Goal: Information Seeking & Learning: Learn about a topic

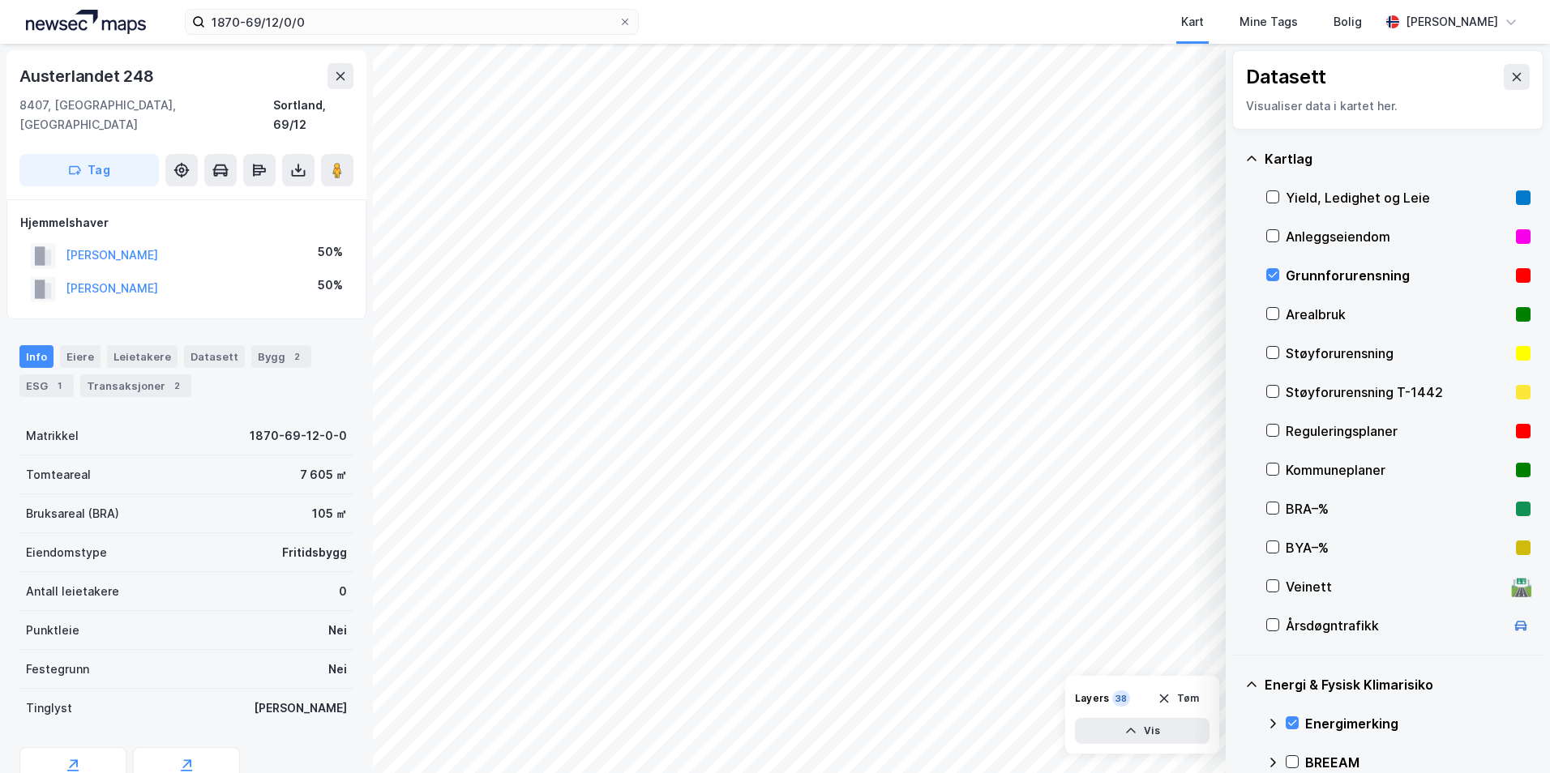
scroll to position [197, 0]
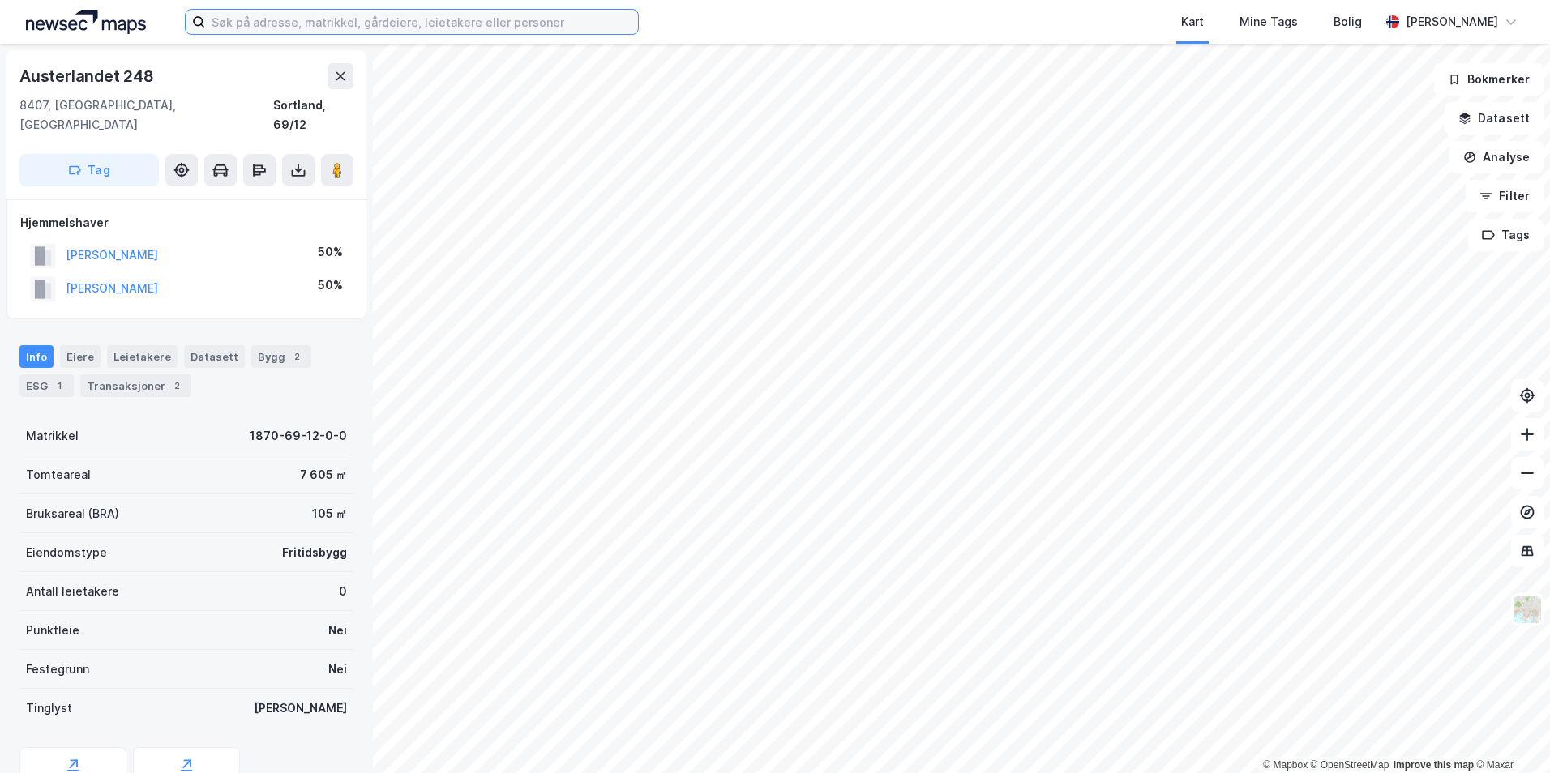
click at [329, 30] on input at bounding box center [421, 22] width 433 height 24
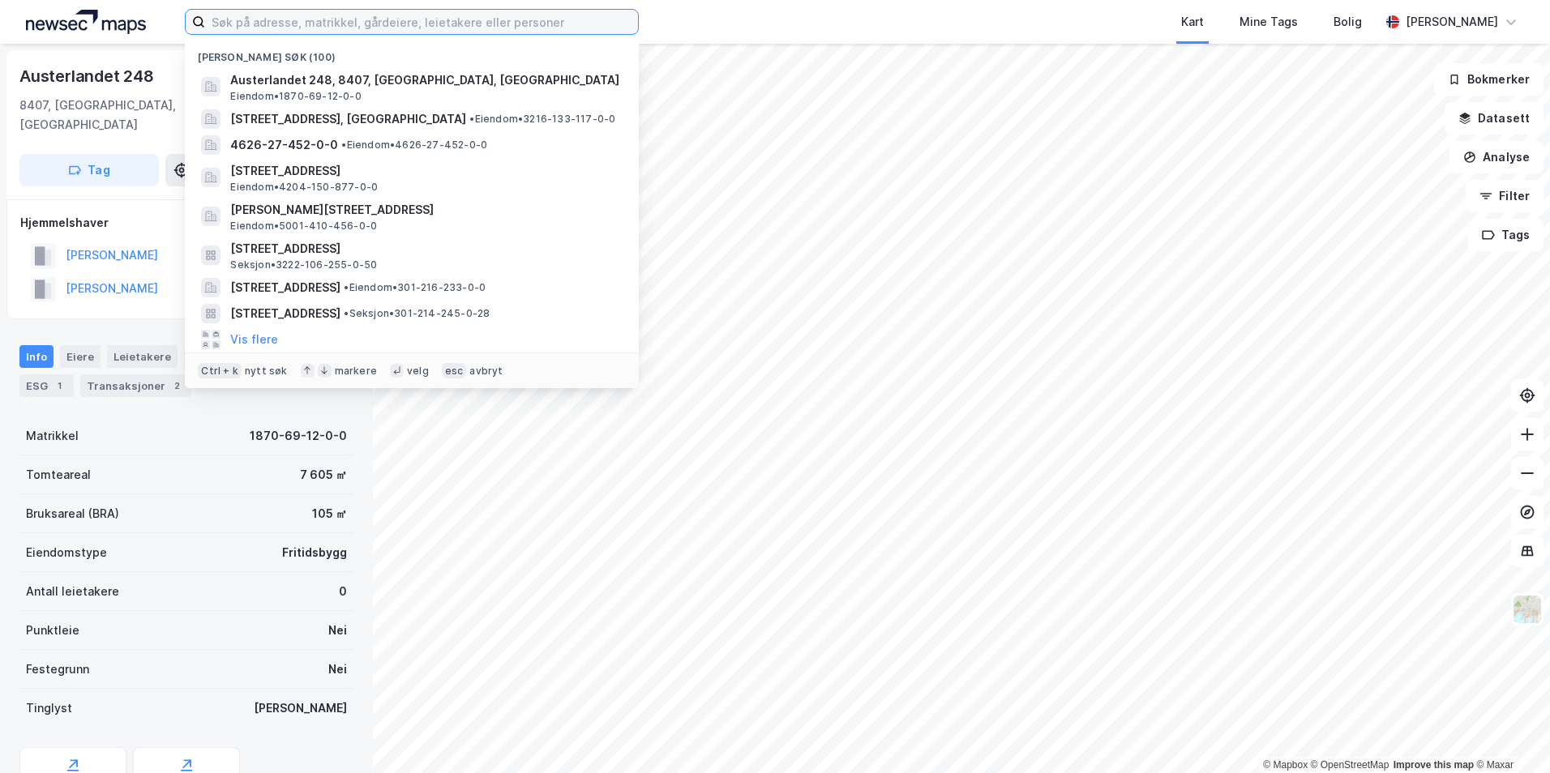
paste input "3107-50/92/0/0"
type input "3107-50/92/0/0"
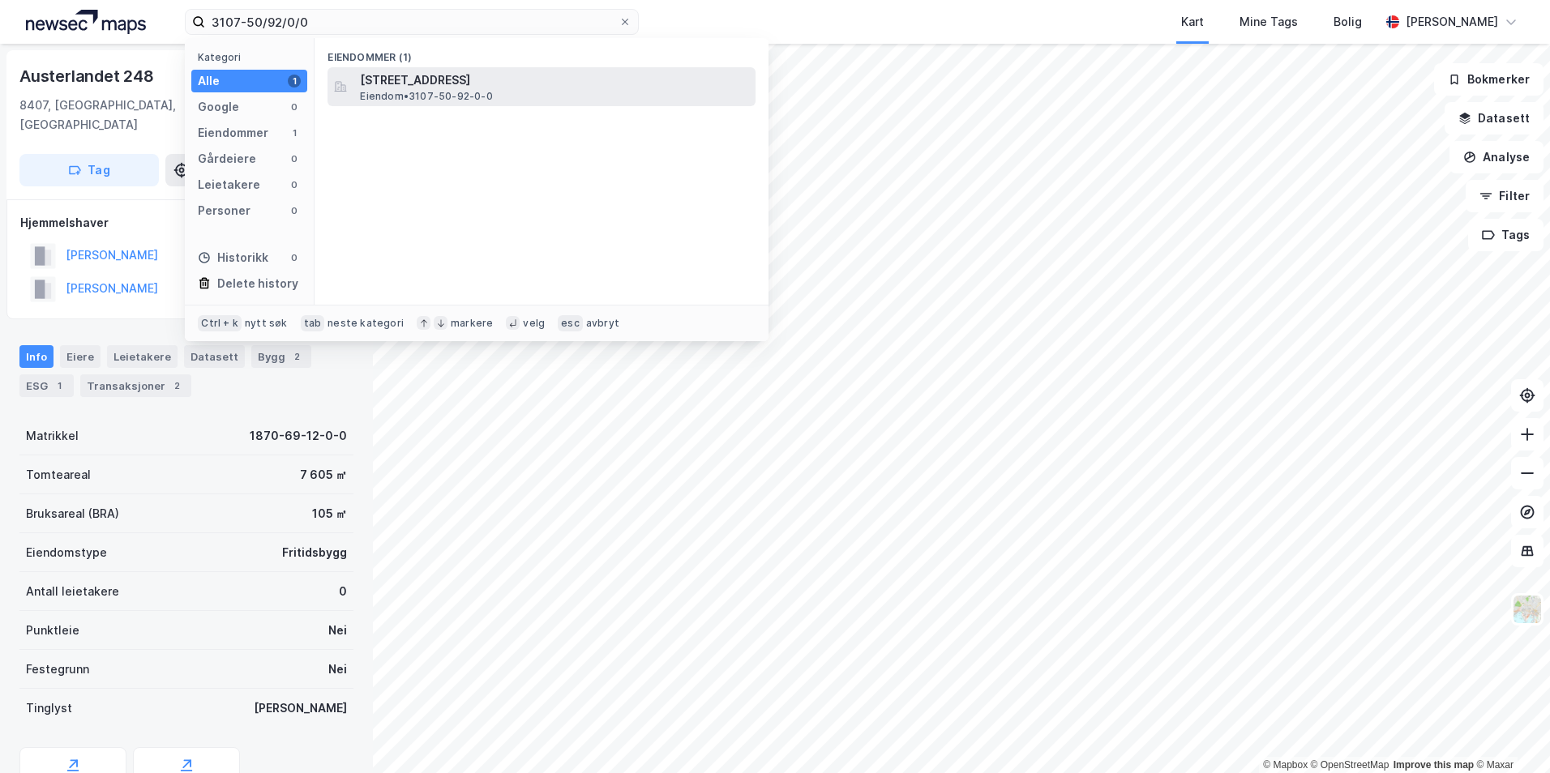
click at [456, 95] on span "Eiendom • 3107-50-92-0-0" at bounding box center [426, 96] width 132 height 13
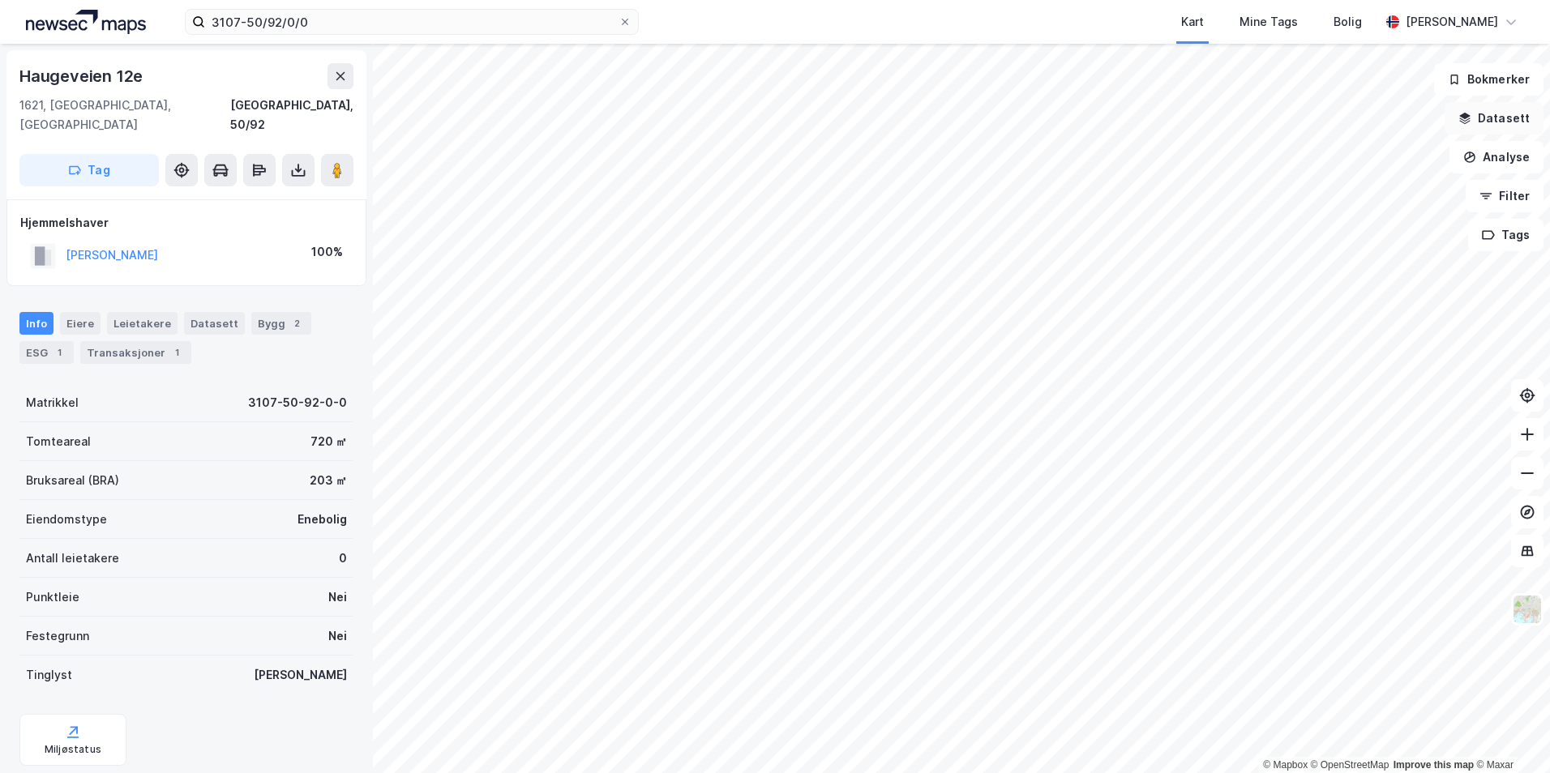
click at [1503, 120] on button "Datasett" at bounding box center [1493, 118] width 99 height 32
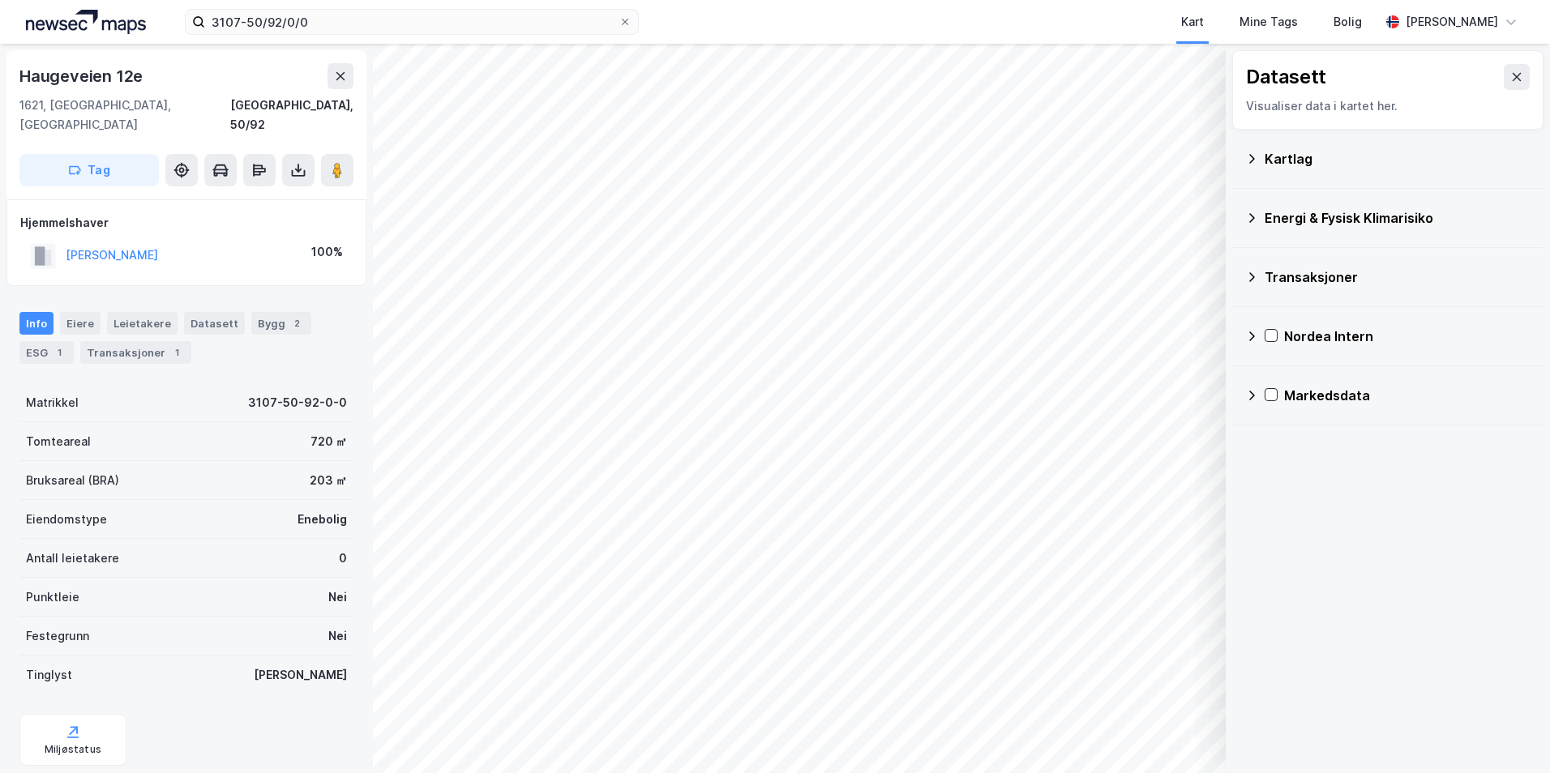
click at [1260, 158] on div "Kartlag" at bounding box center [1387, 158] width 285 height 39
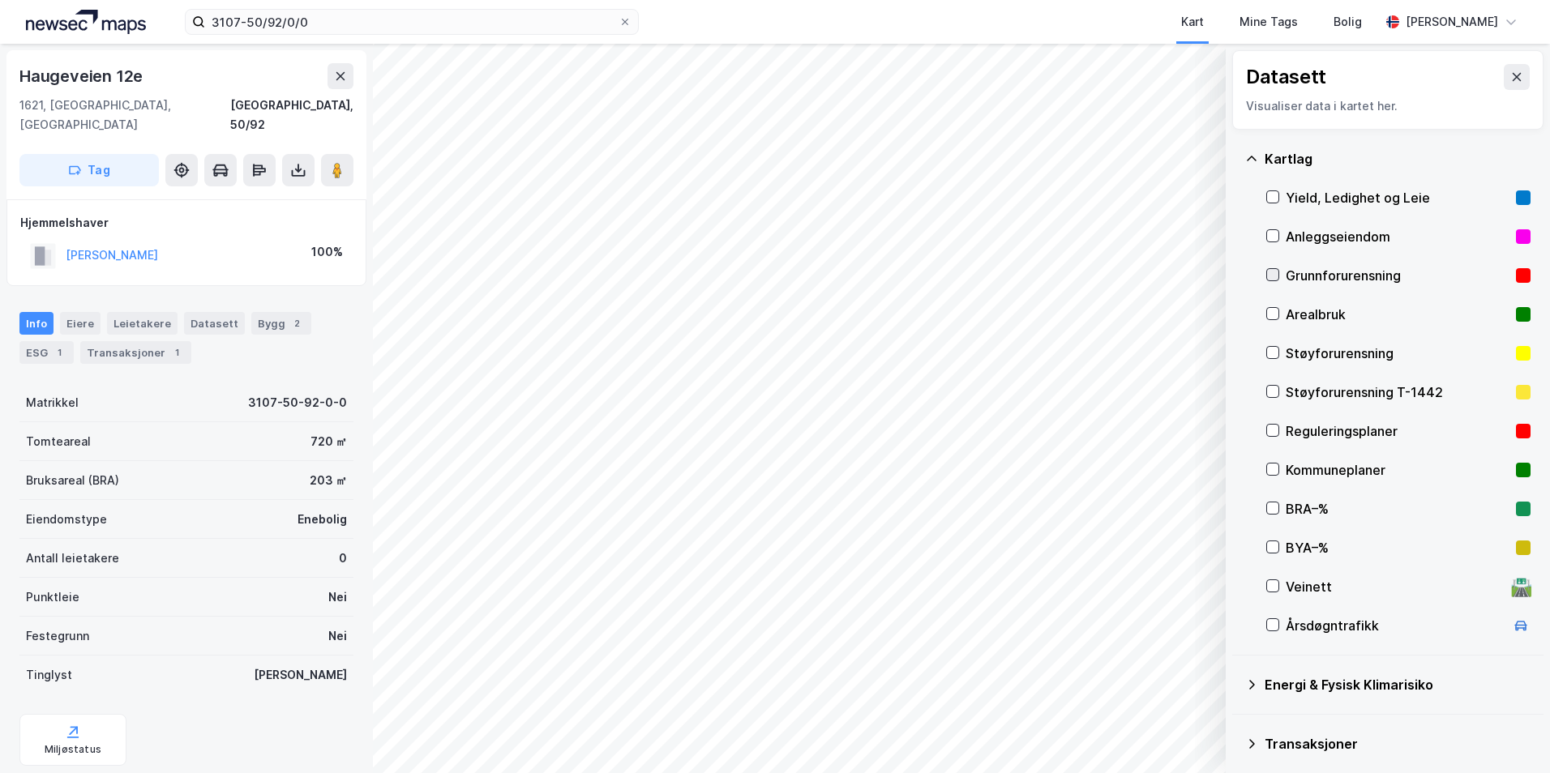
click at [1274, 270] on icon at bounding box center [1272, 274] width 11 height 11
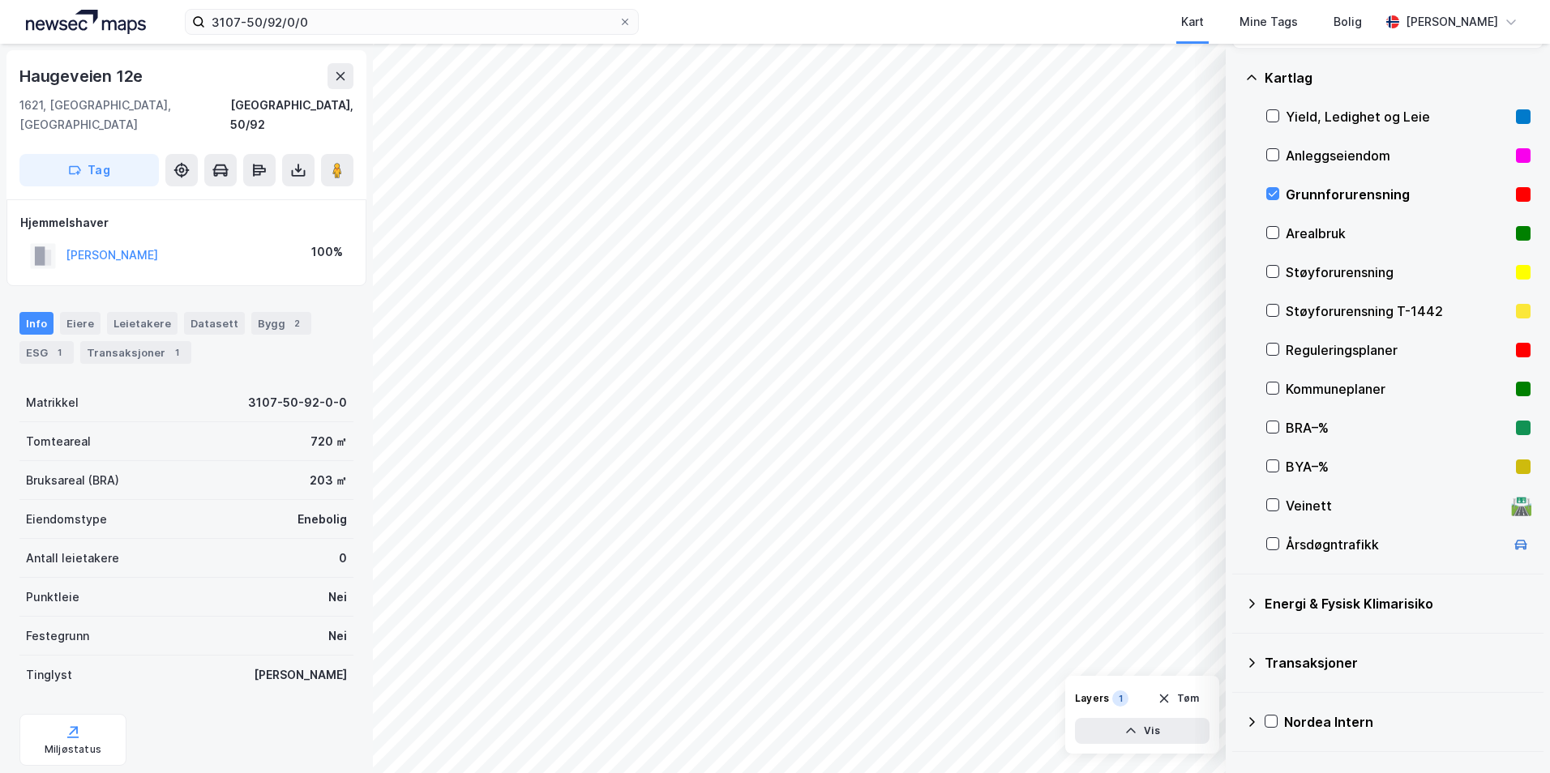
click at [1255, 601] on icon at bounding box center [1251, 603] width 13 height 13
click at [1294, 639] on icon at bounding box center [1291, 641] width 11 height 11
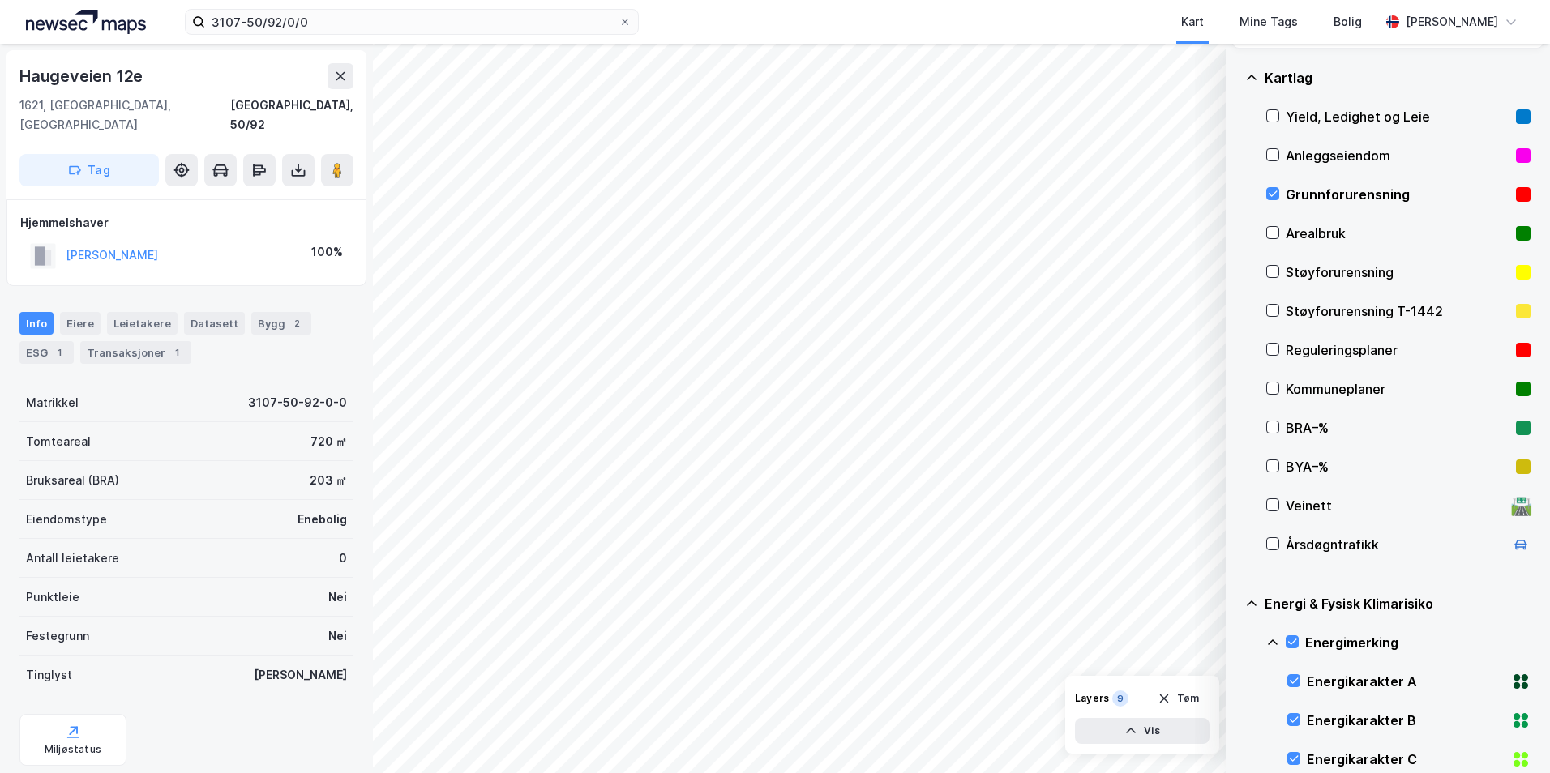
click at [1271, 642] on icon at bounding box center [1273, 643] width 10 height 6
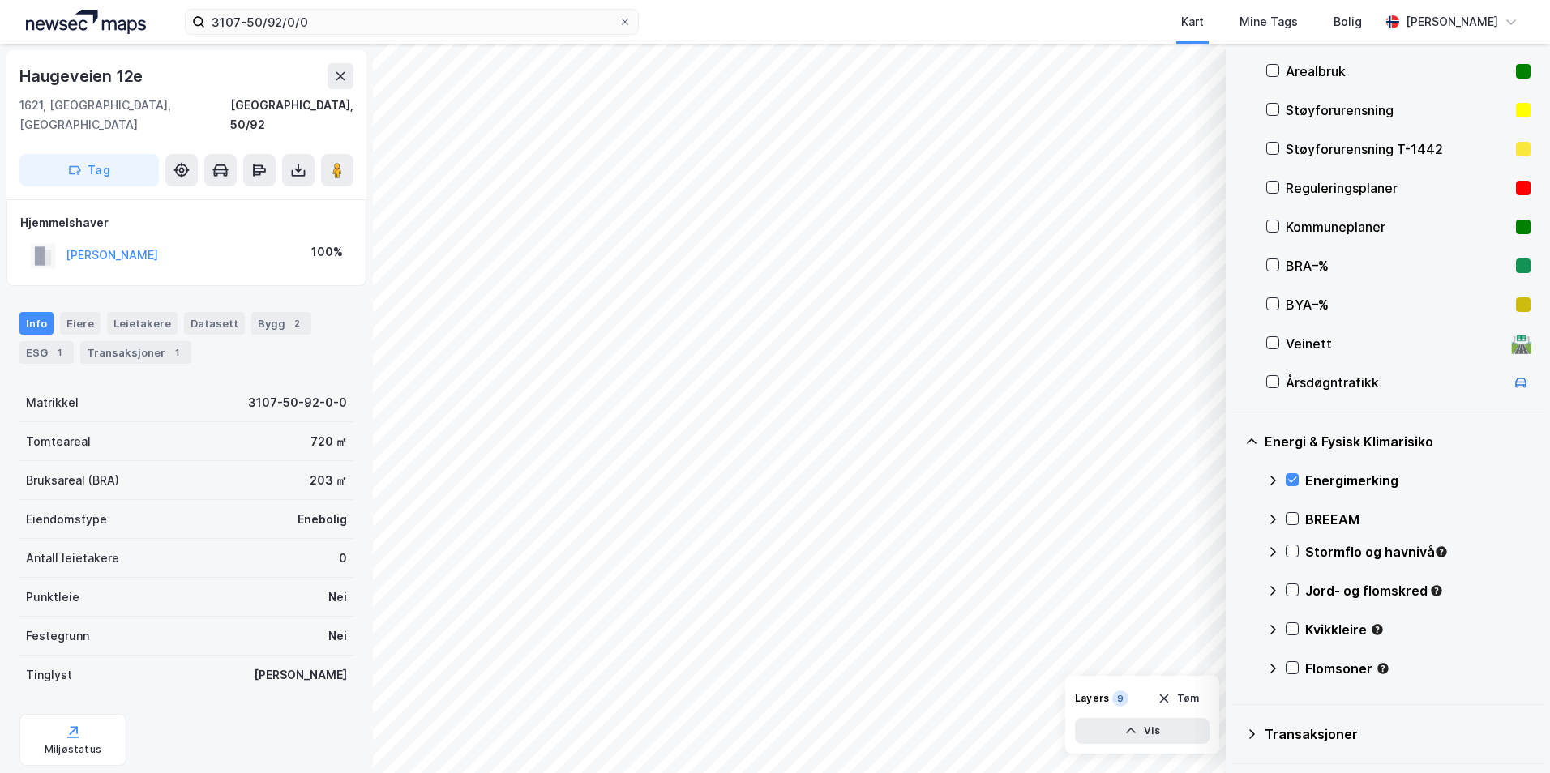
scroll to position [324, 0]
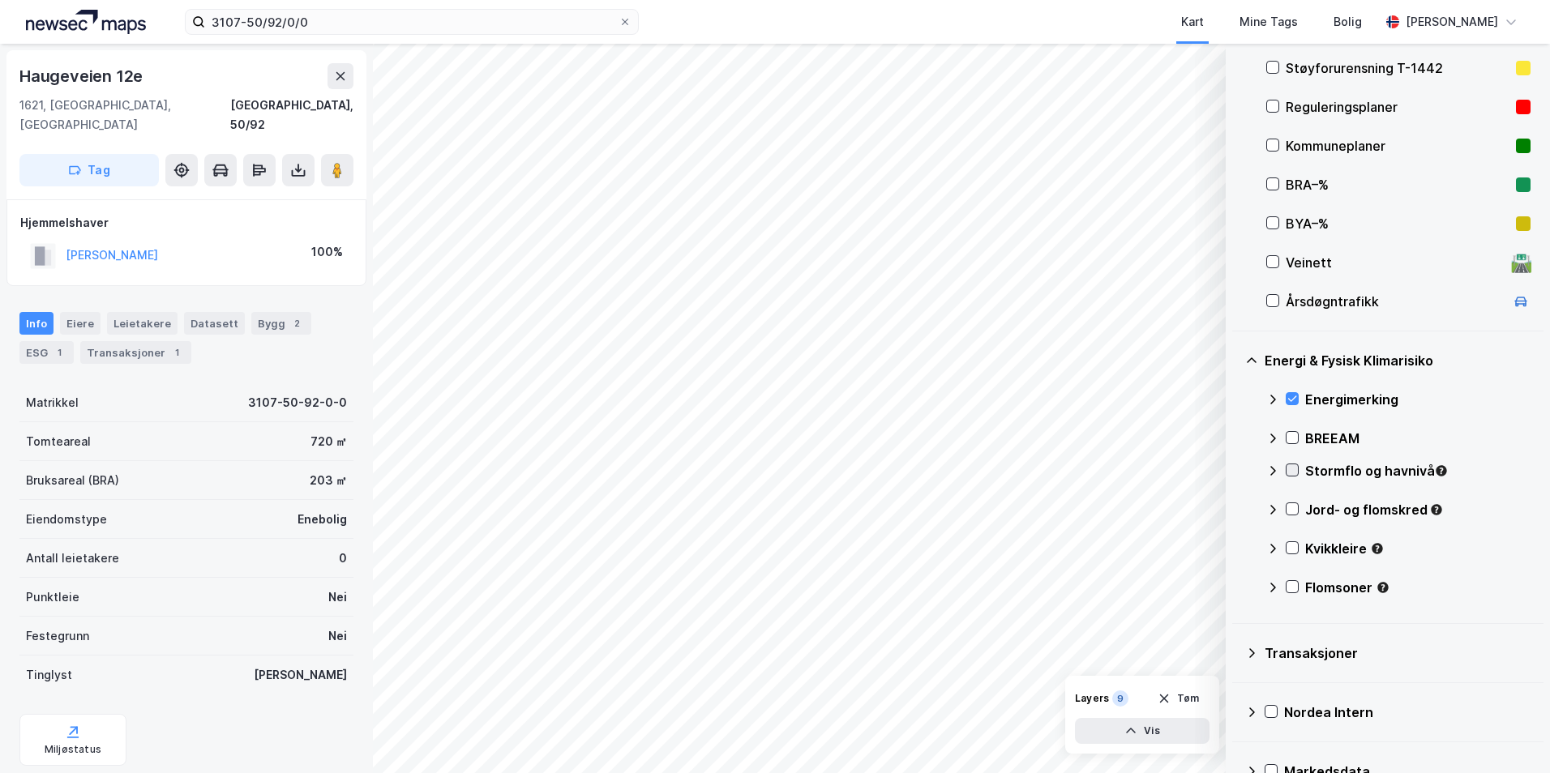
click at [1291, 472] on icon at bounding box center [1291, 469] width 11 height 11
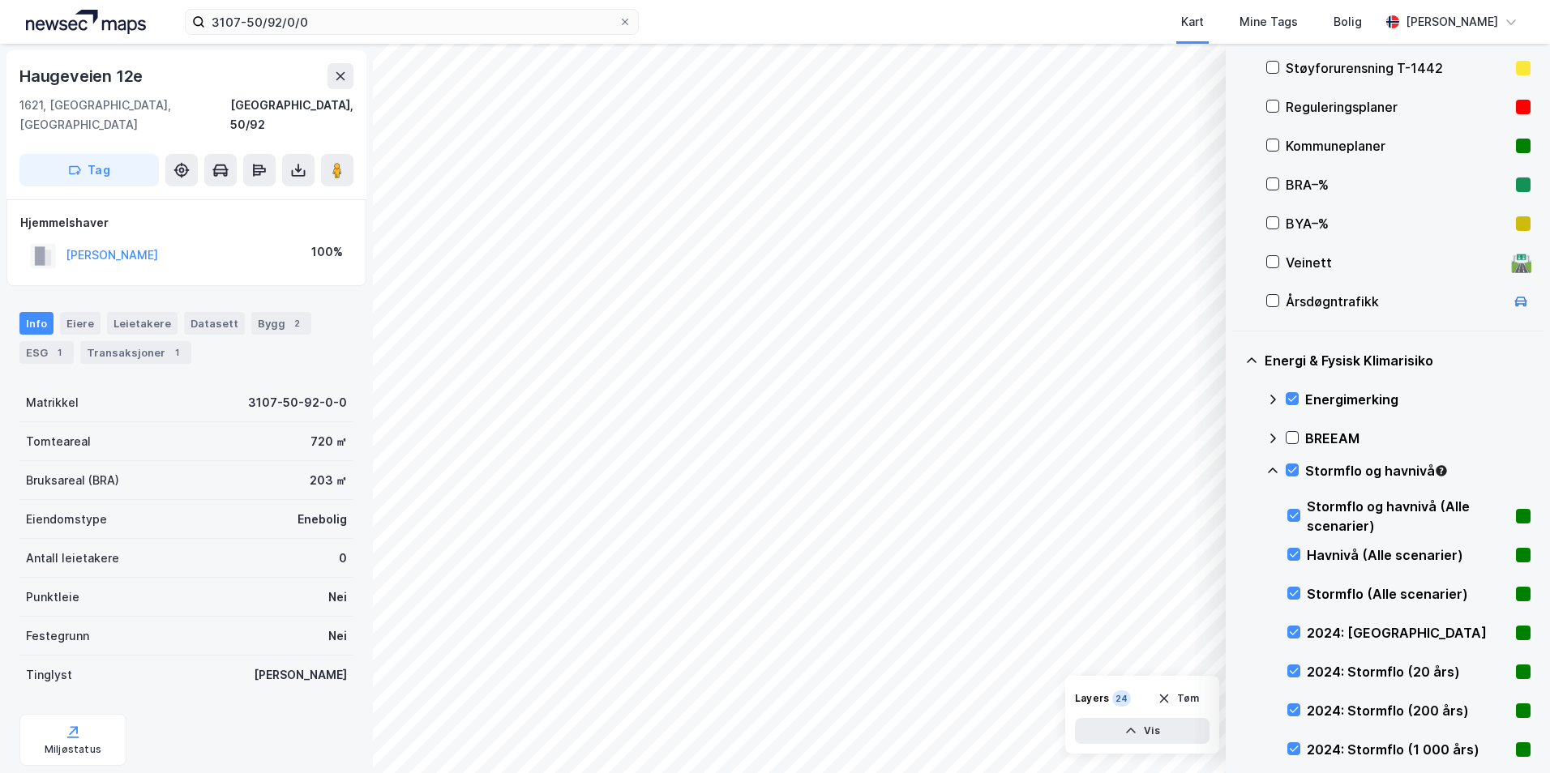
click at [1273, 466] on icon at bounding box center [1272, 470] width 13 height 13
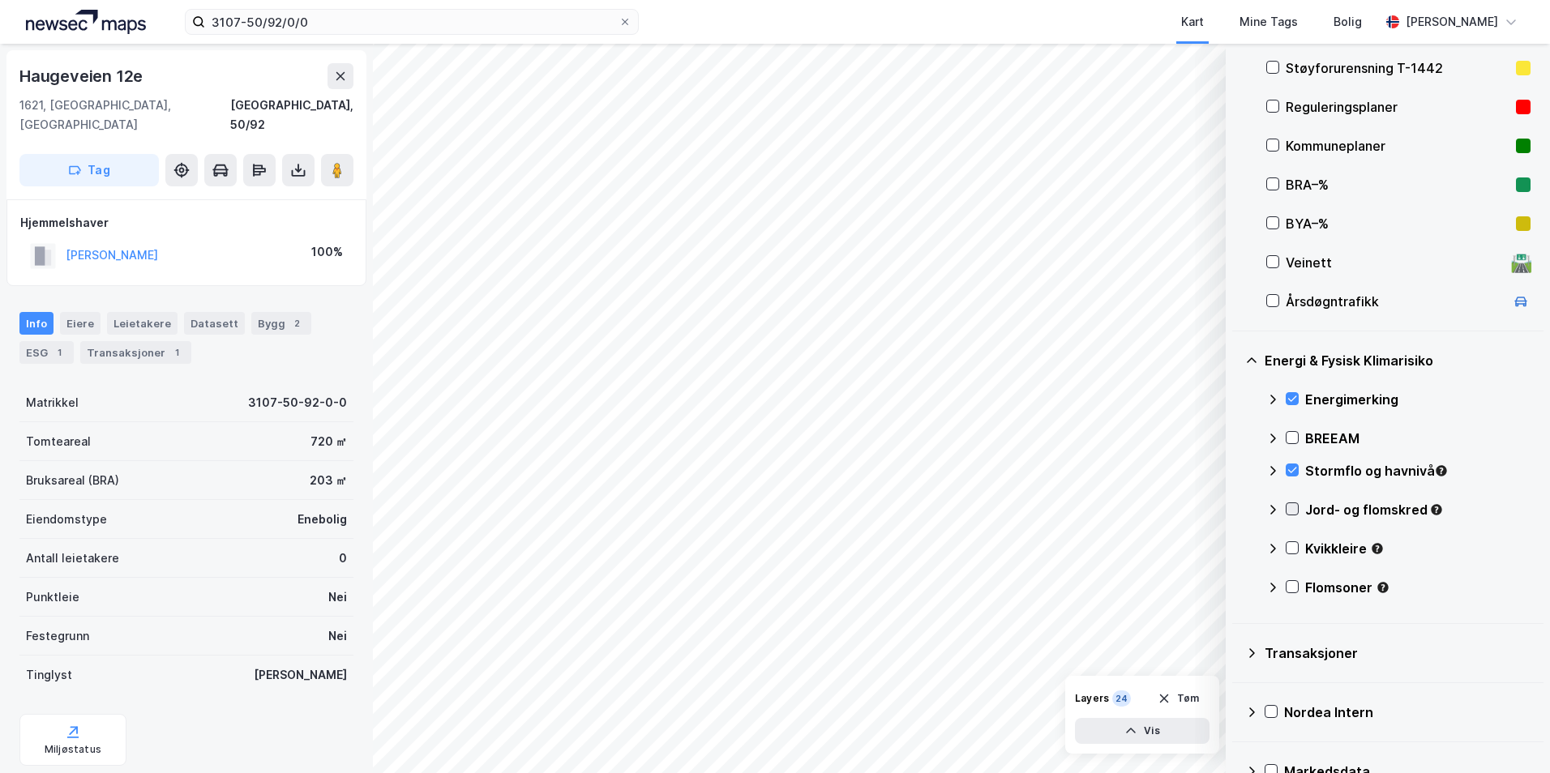
click at [1290, 503] on icon at bounding box center [1291, 508] width 11 height 11
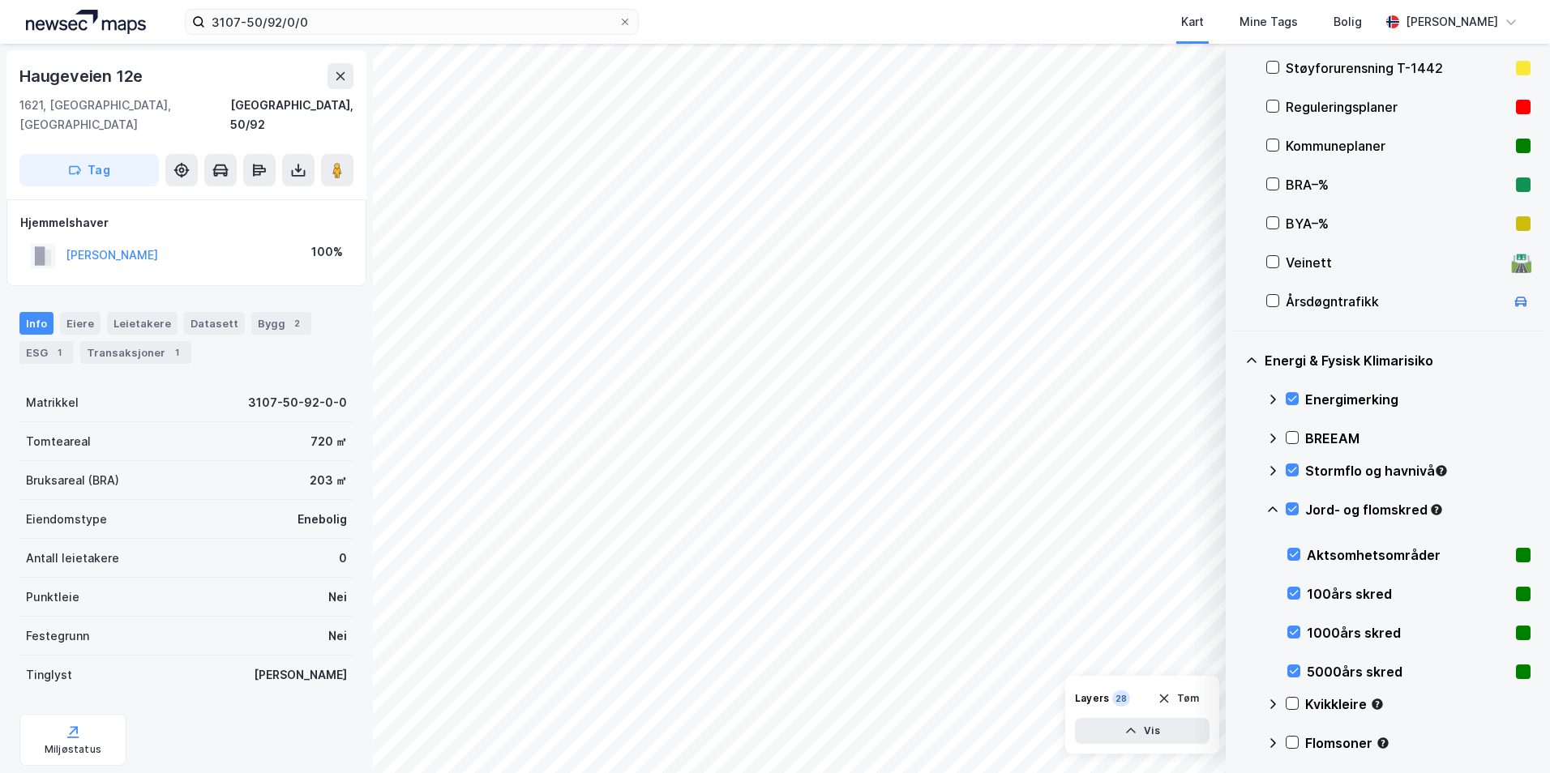
click at [1275, 507] on icon at bounding box center [1272, 509] width 13 height 13
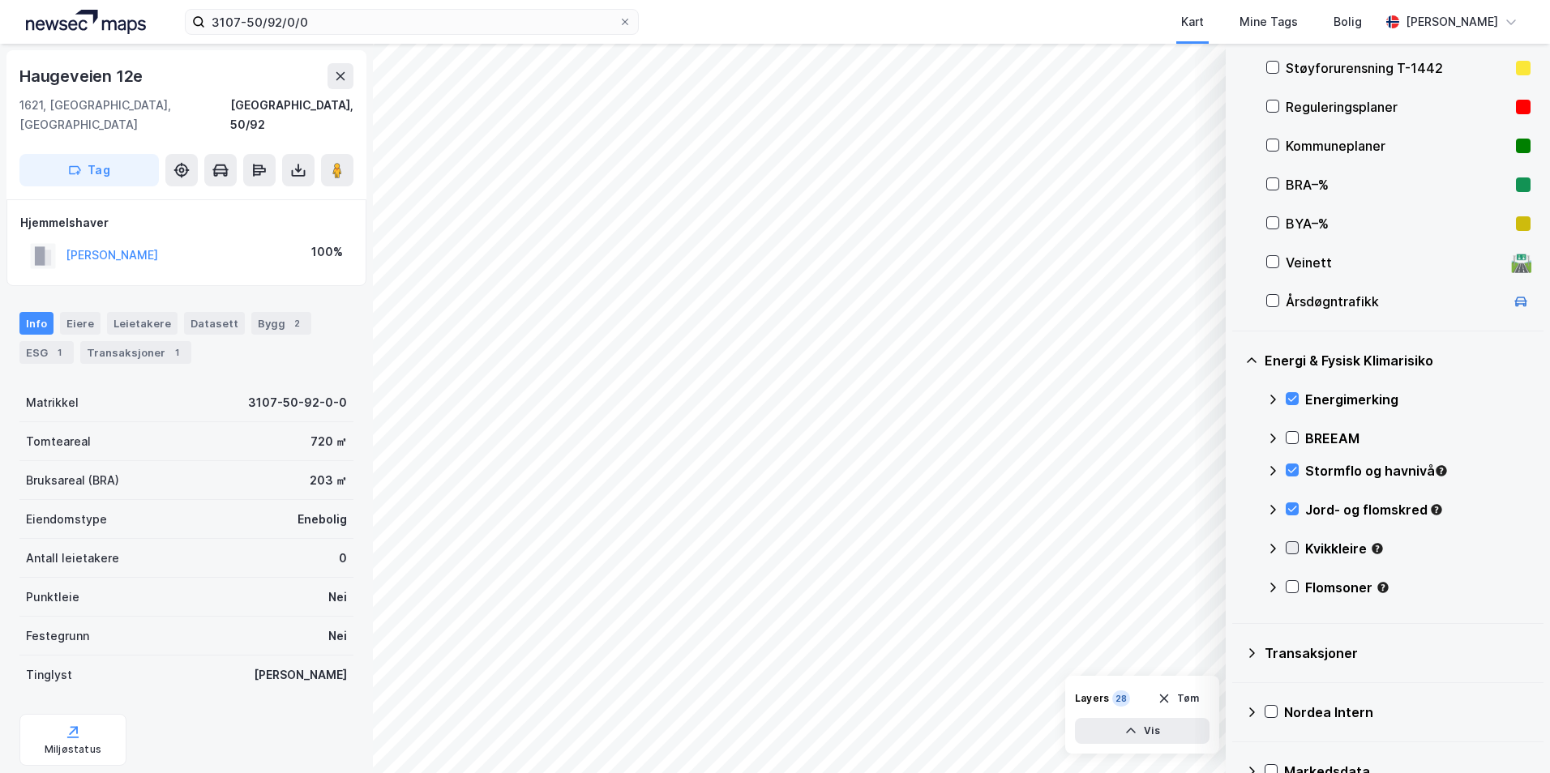
click at [1292, 548] on icon at bounding box center [1291, 547] width 11 height 11
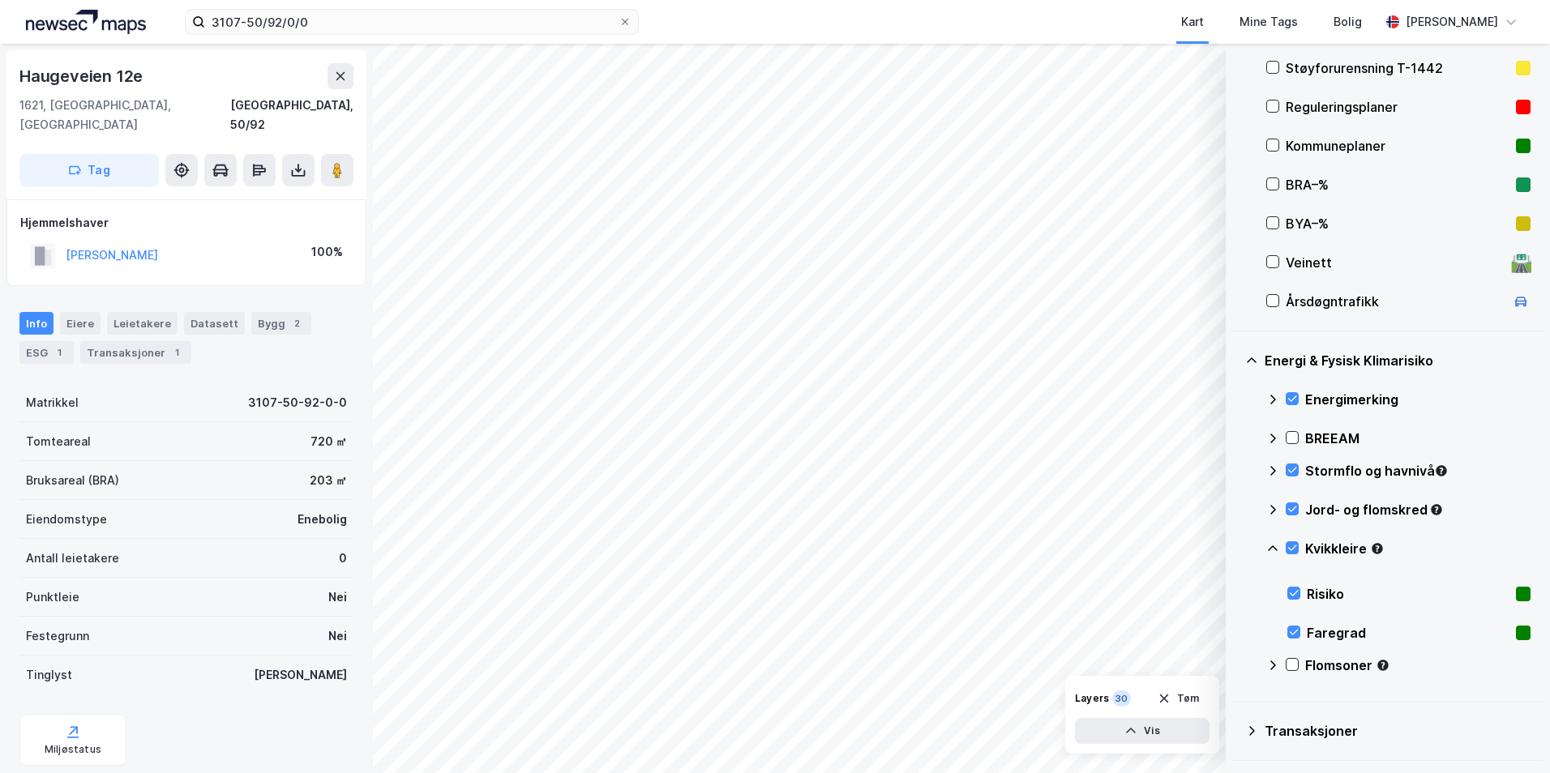
click at [1271, 549] on icon at bounding box center [1272, 548] width 13 height 13
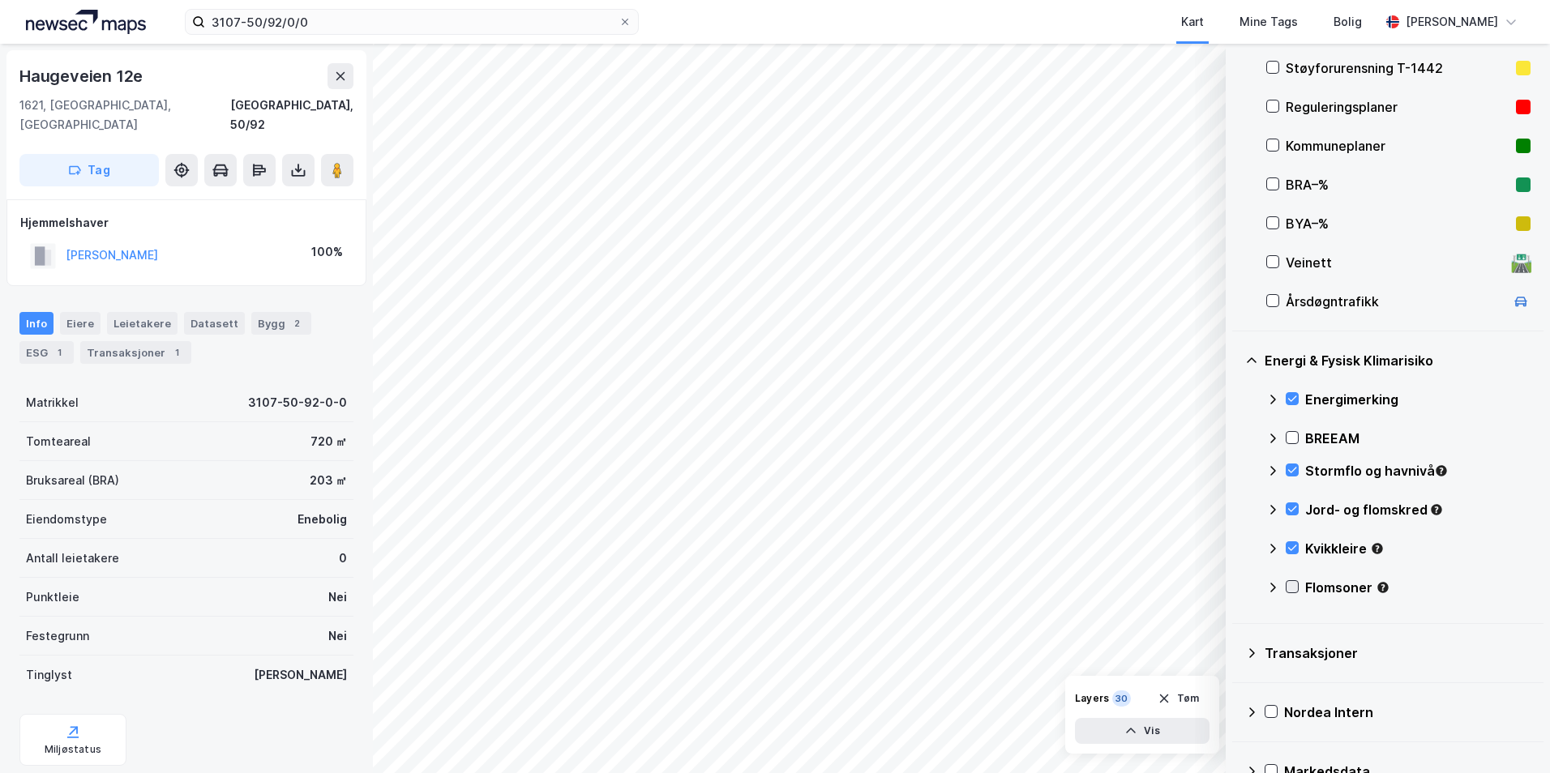
click at [1290, 584] on icon at bounding box center [1291, 586] width 11 height 11
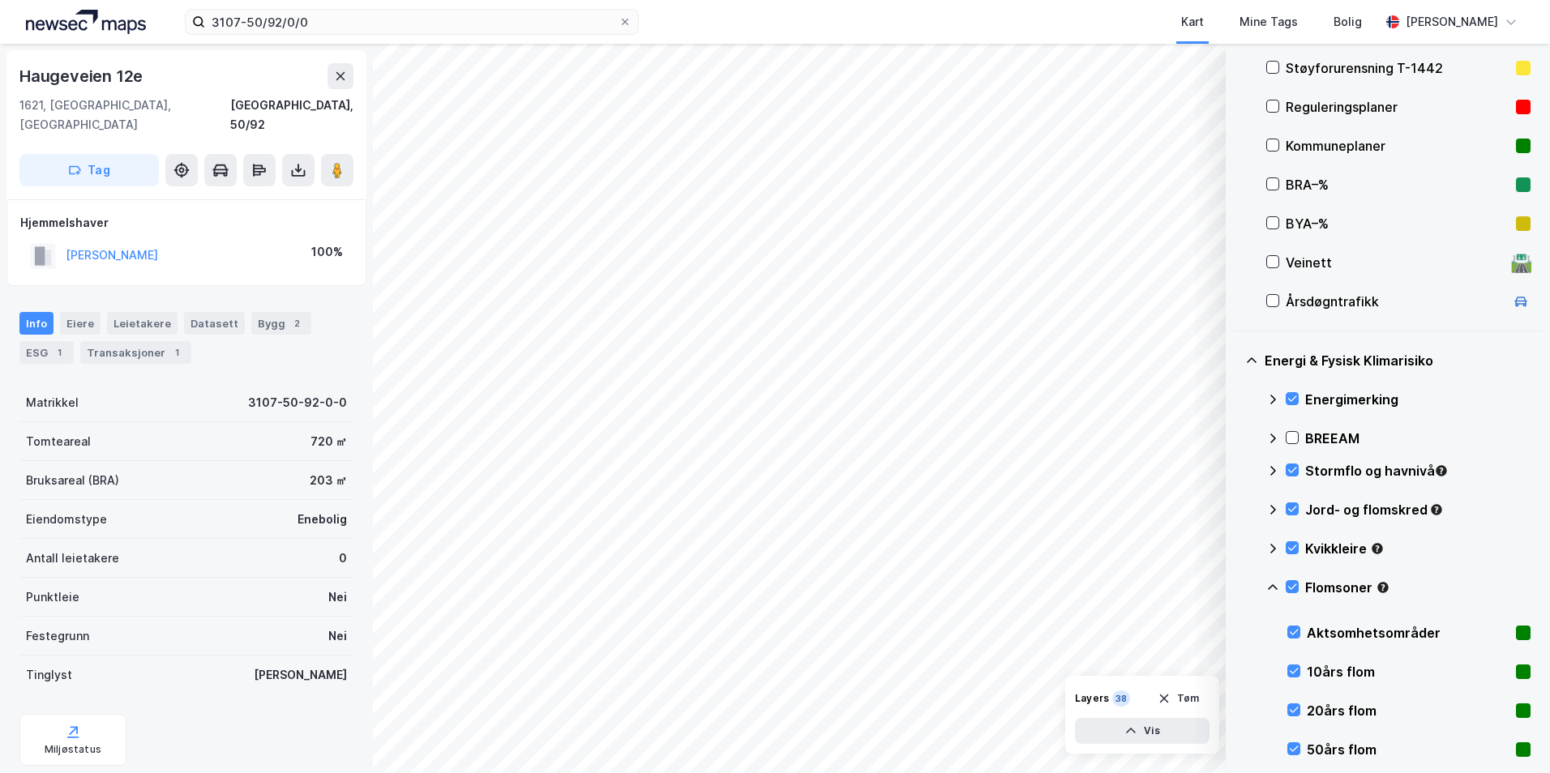
click at [1274, 587] on icon at bounding box center [1273, 587] width 10 height 6
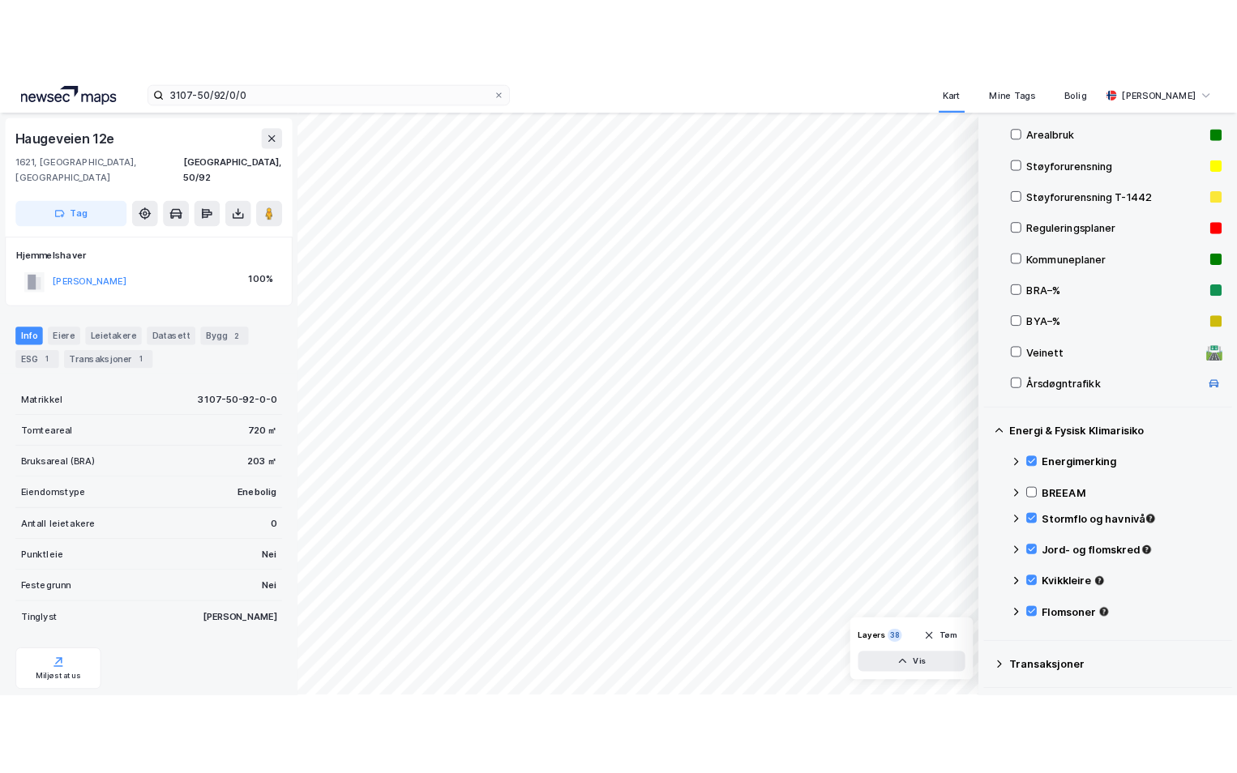
scroll to position [162, 0]
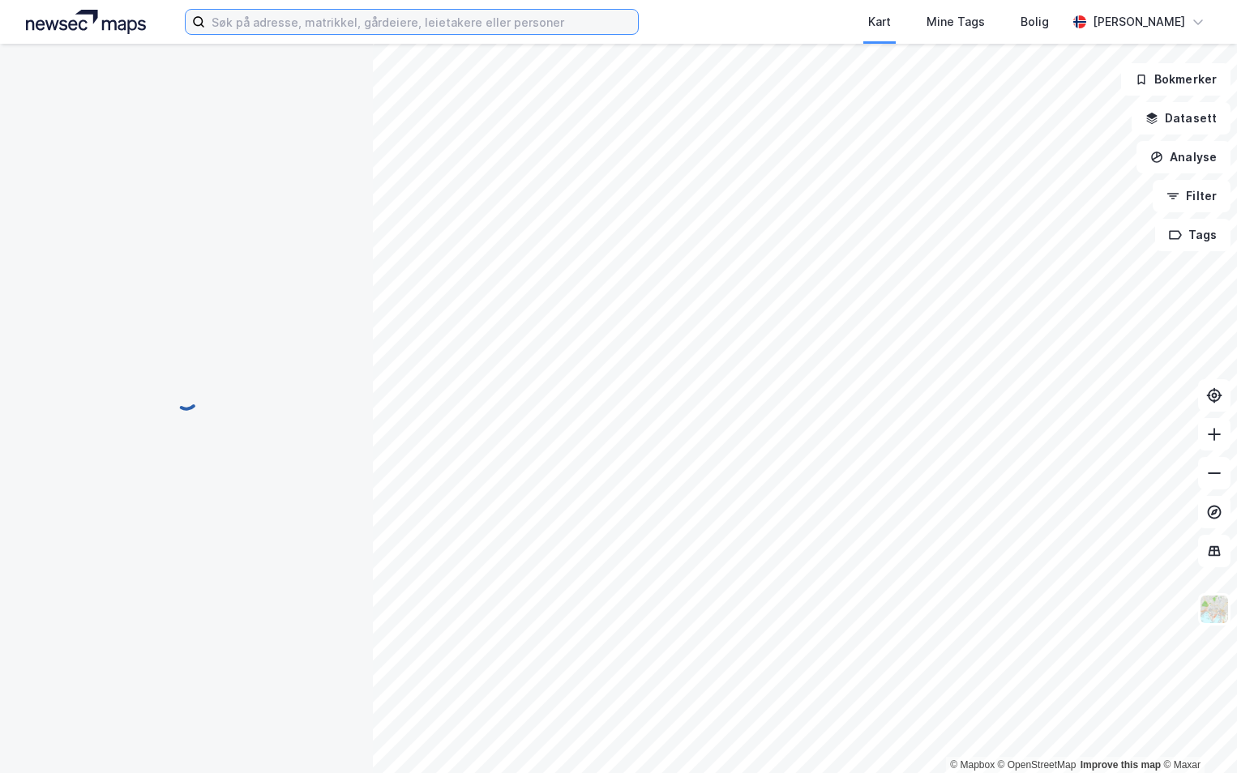
click at [261, 27] on input at bounding box center [421, 22] width 433 height 24
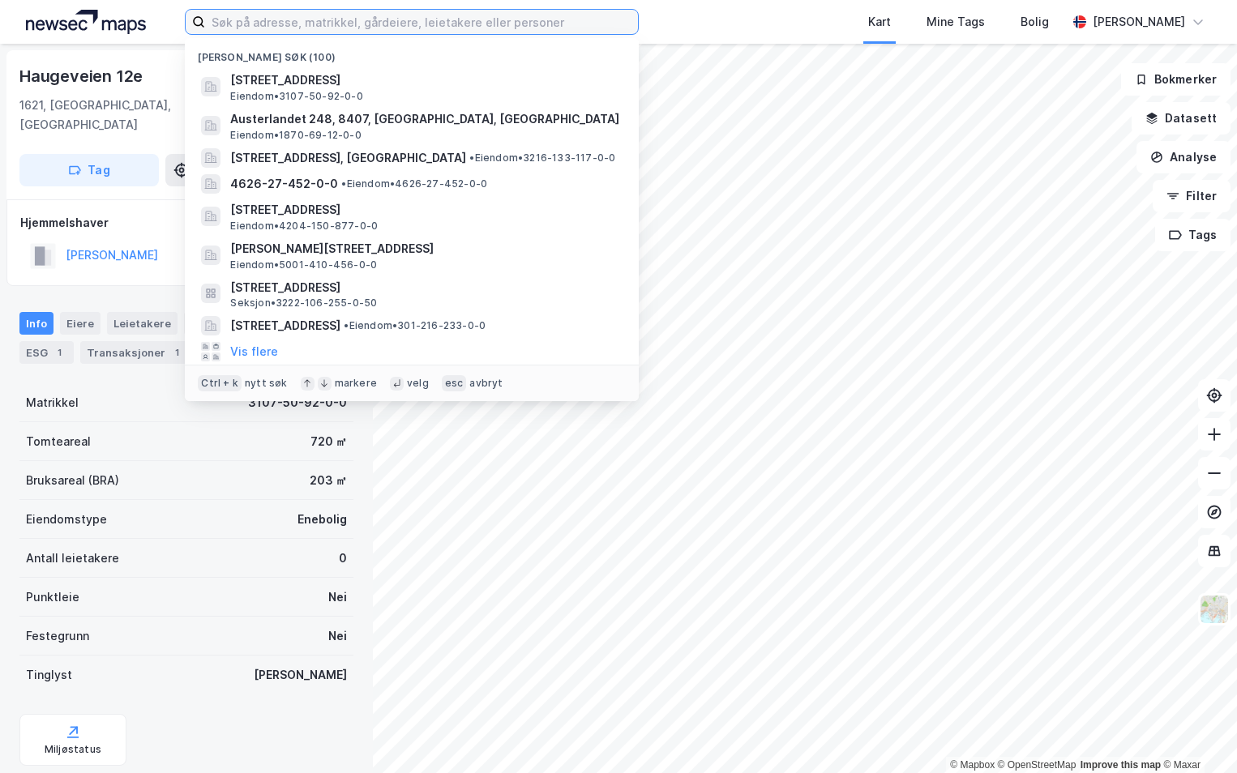
paste input "301-86/241/0/0"
type input "301-86/241/0/0"
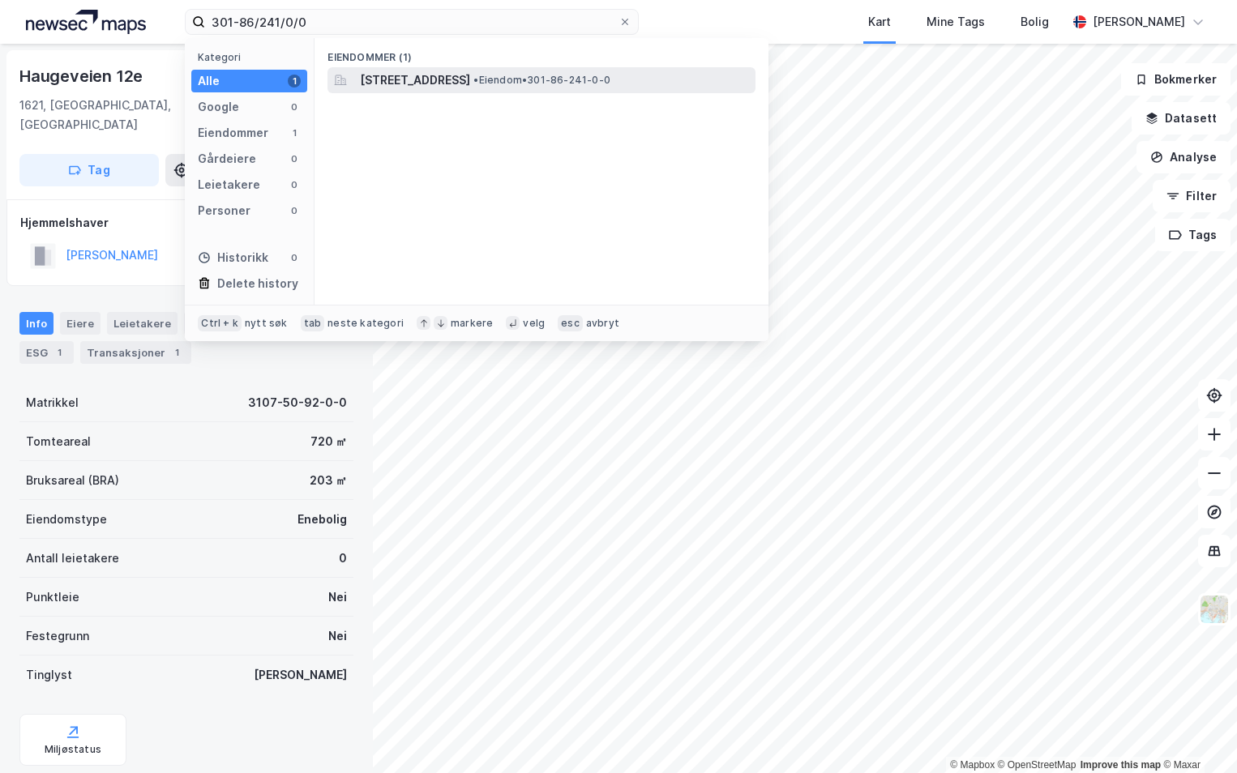
click at [400, 84] on span "Østreheimsveien 6, 0590, OSLO, OSLO" at bounding box center [415, 80] width 110 height 19
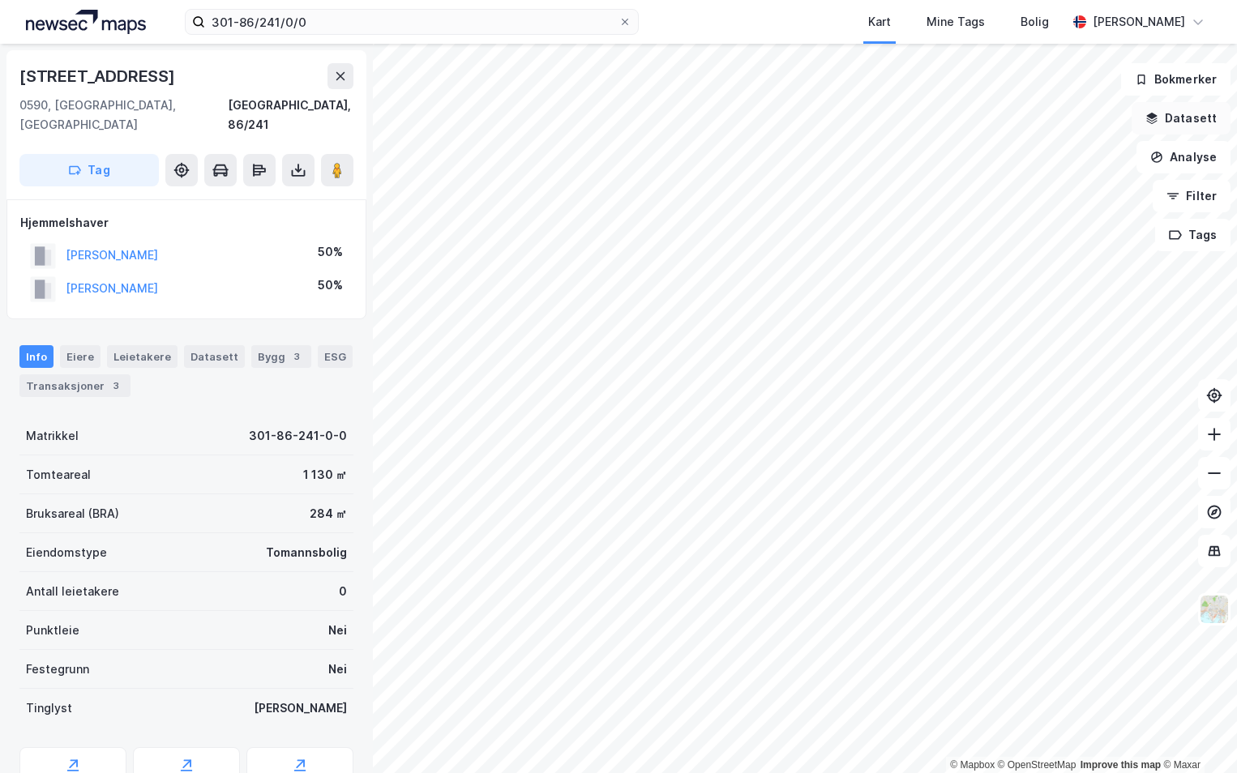
click at [1196, 122] on button "Datasett" at bounding box center [1181, 118] width 99 height 32
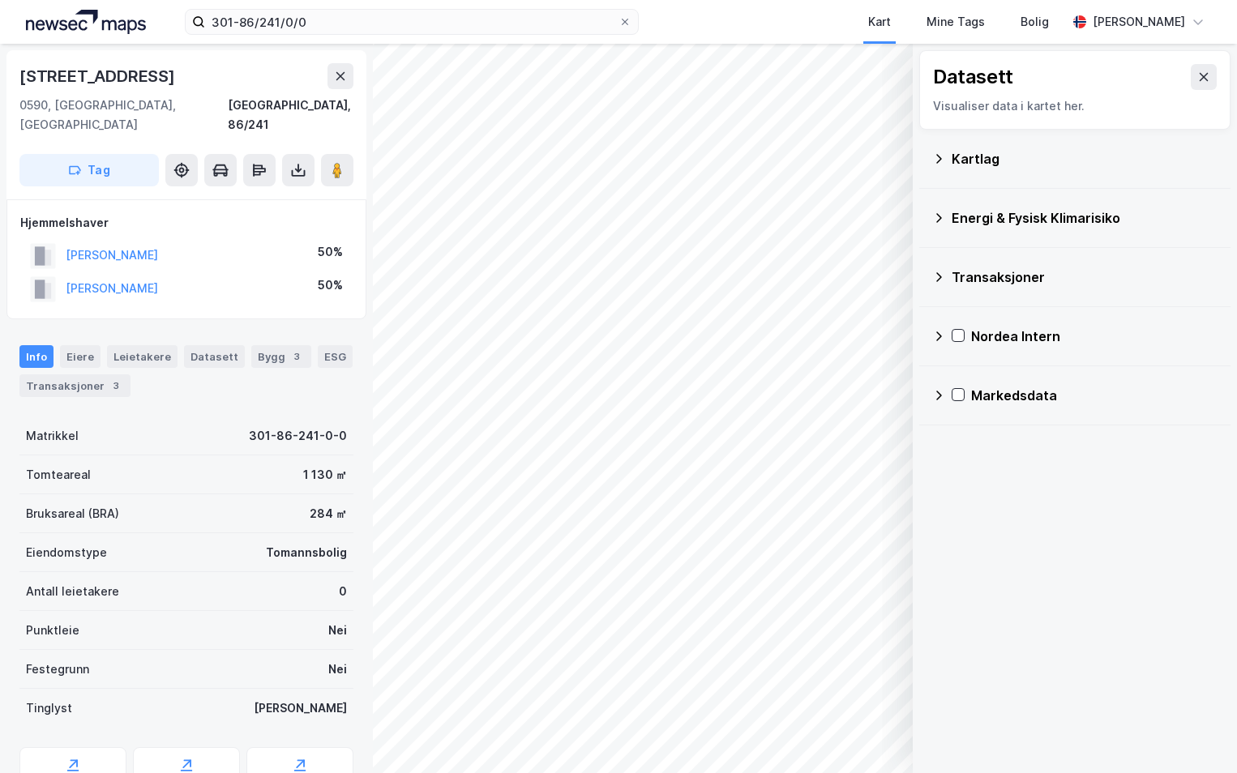
click at [952, 157] on div "Kartlag" at bounding box center [1085, 158] width 266 height 19
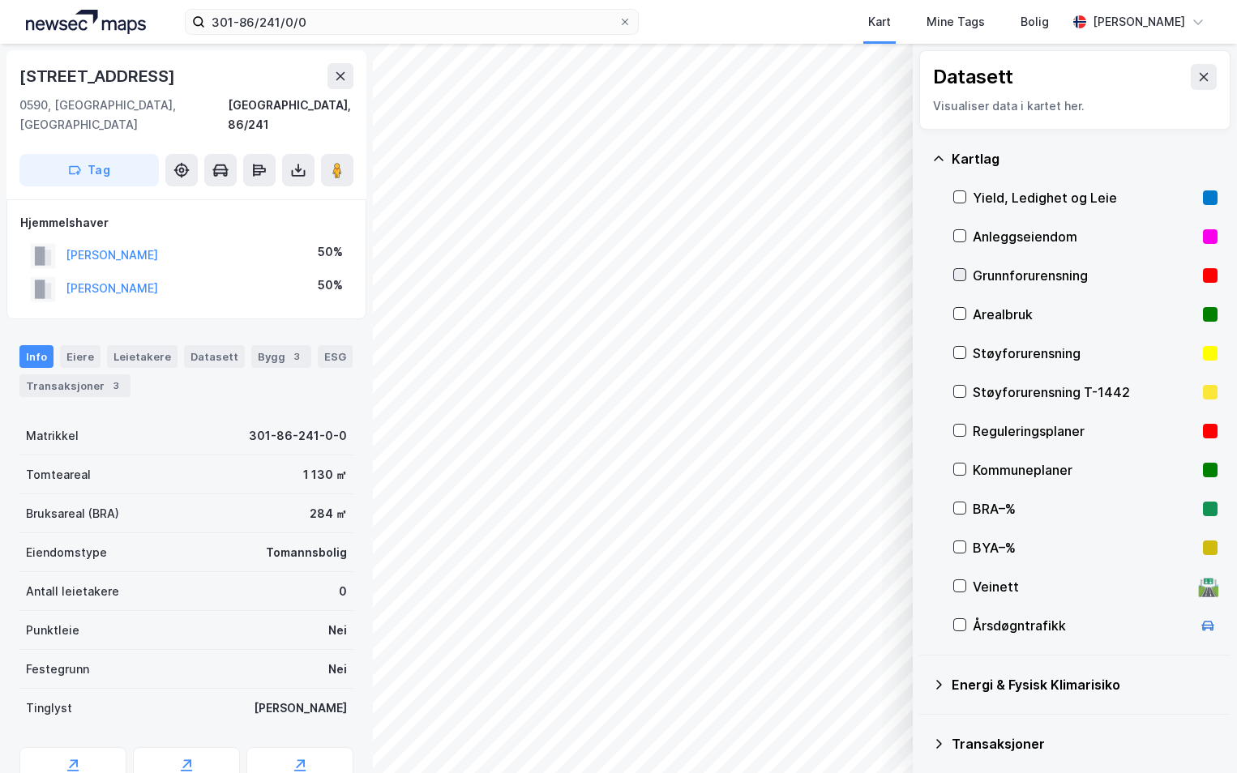
click at [958, 272] on icon at bounding box center [959, 274] width 11 height 11
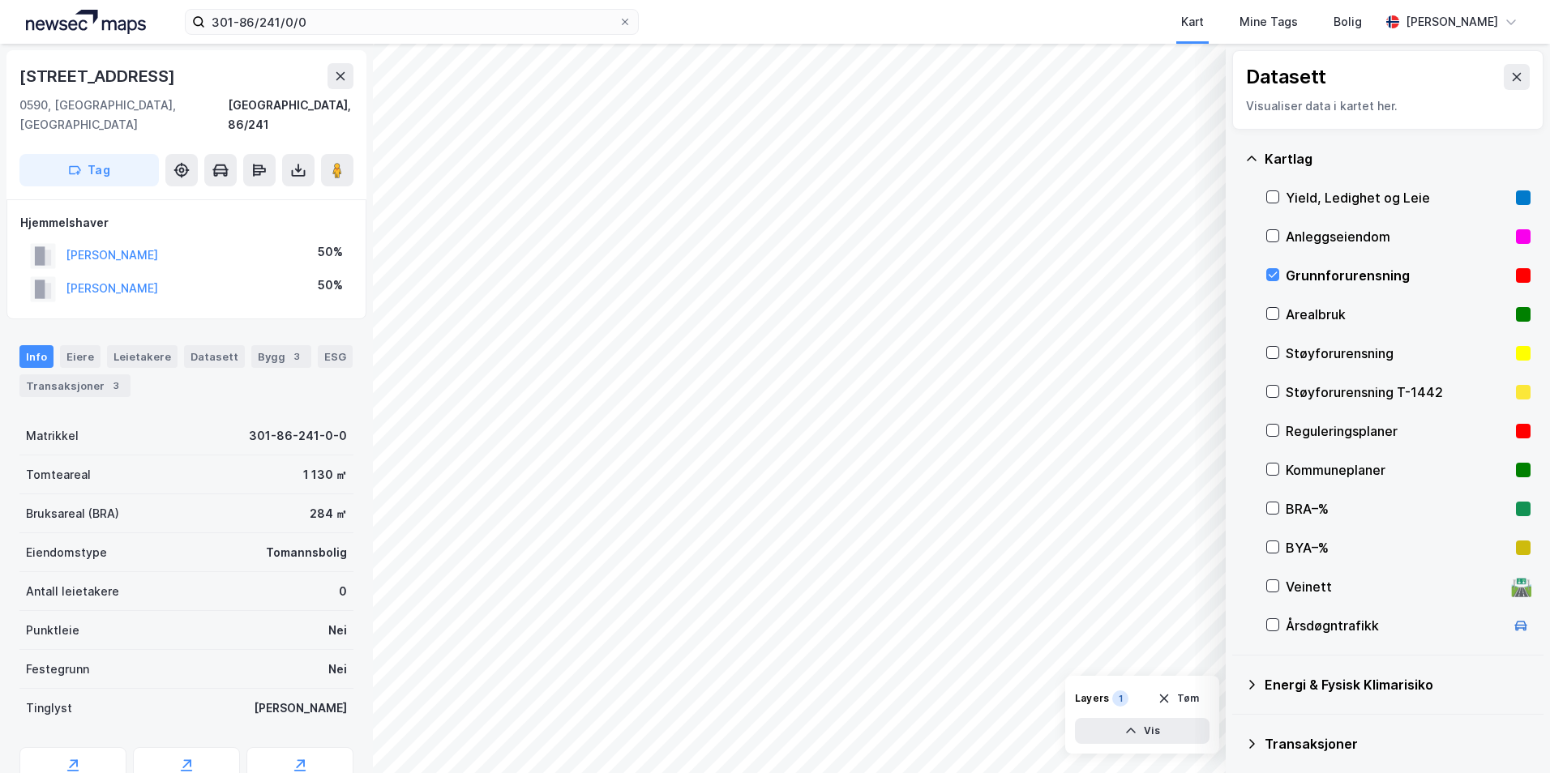
scroll to position [126, 0]
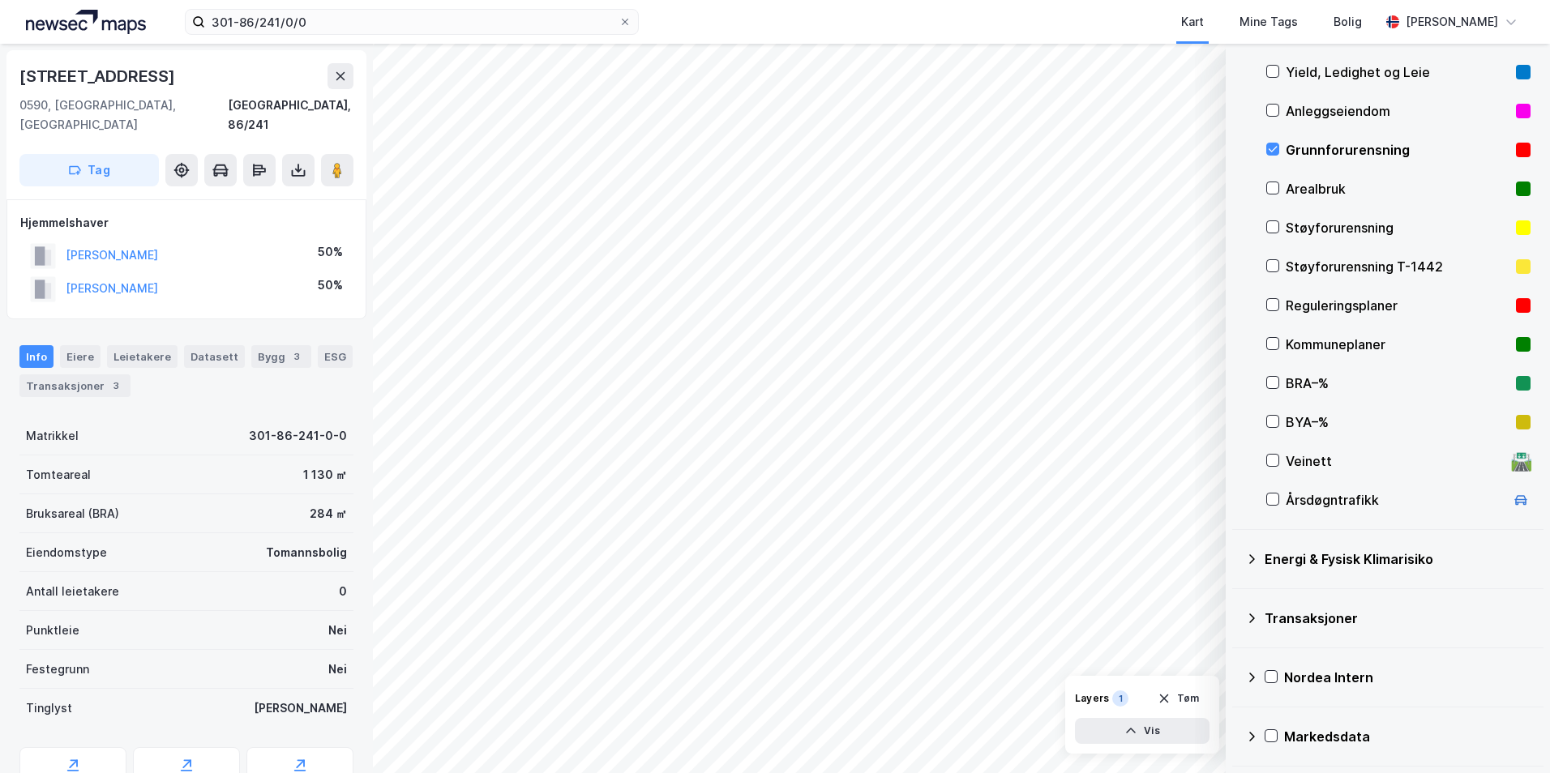
click at [1236, 558] on div "Energi & Fysisk Klimarisiko" at bounding box center [1387, 559] width 285 height 39
click at [1236, 593] on icon at bounding box center [1291, 597] width 11 height 11
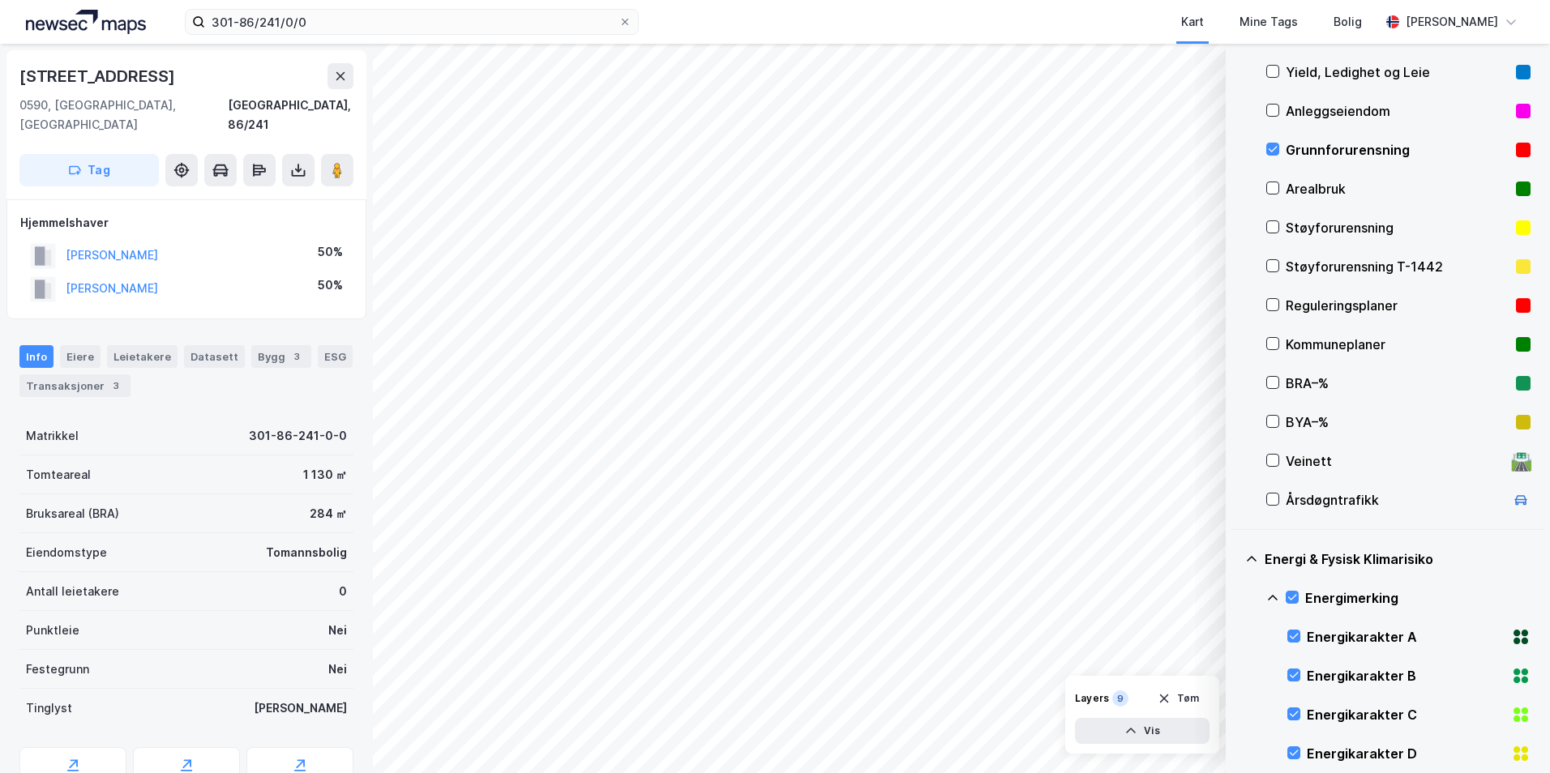
click at [1236, 595] on icon at bounding box center [1272, 598] width 13 height 13
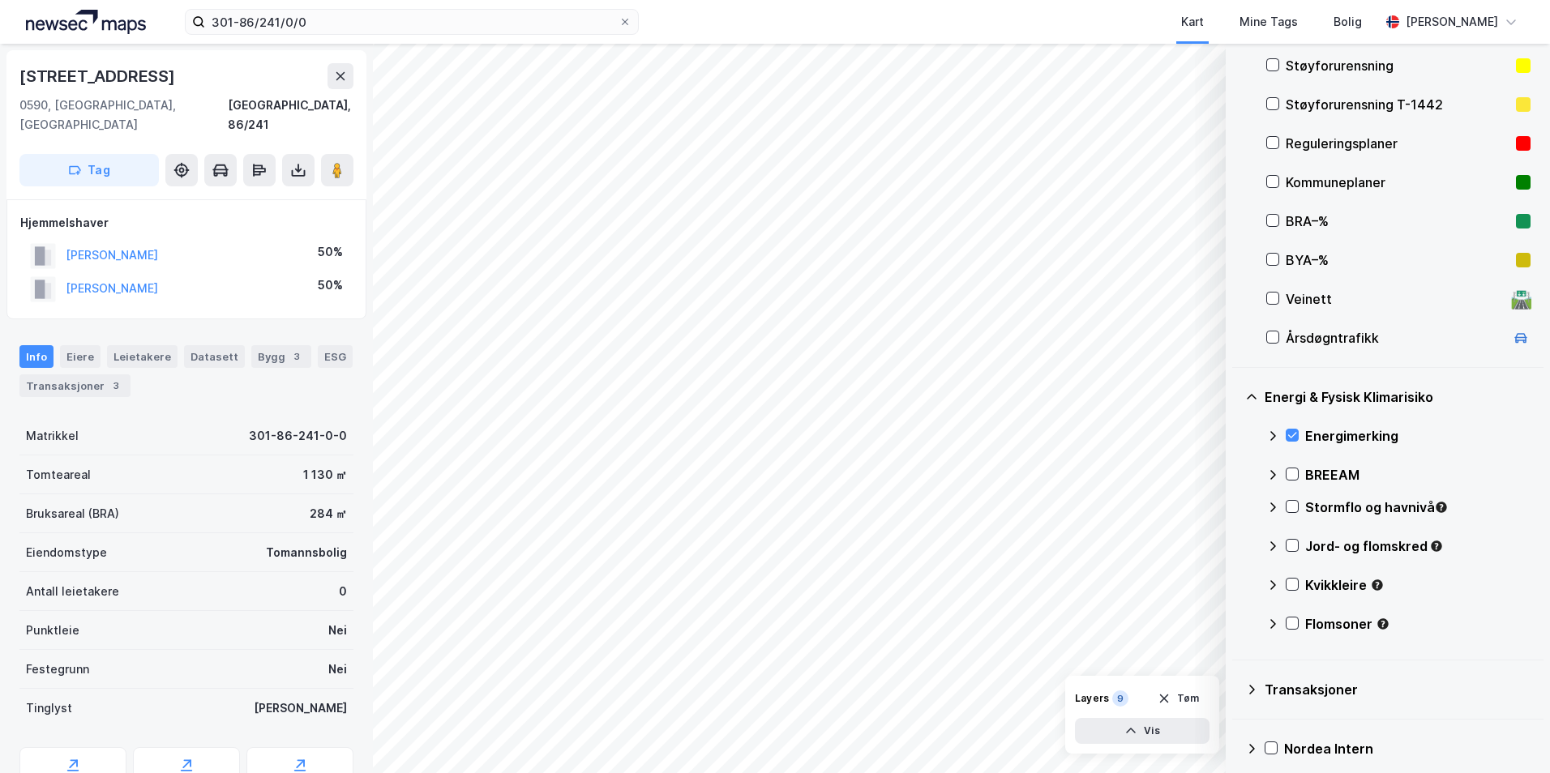
click at [1236, 516] on div "Stormflo og havnivå" at bounding box center [1398, 513] width 264 height 39
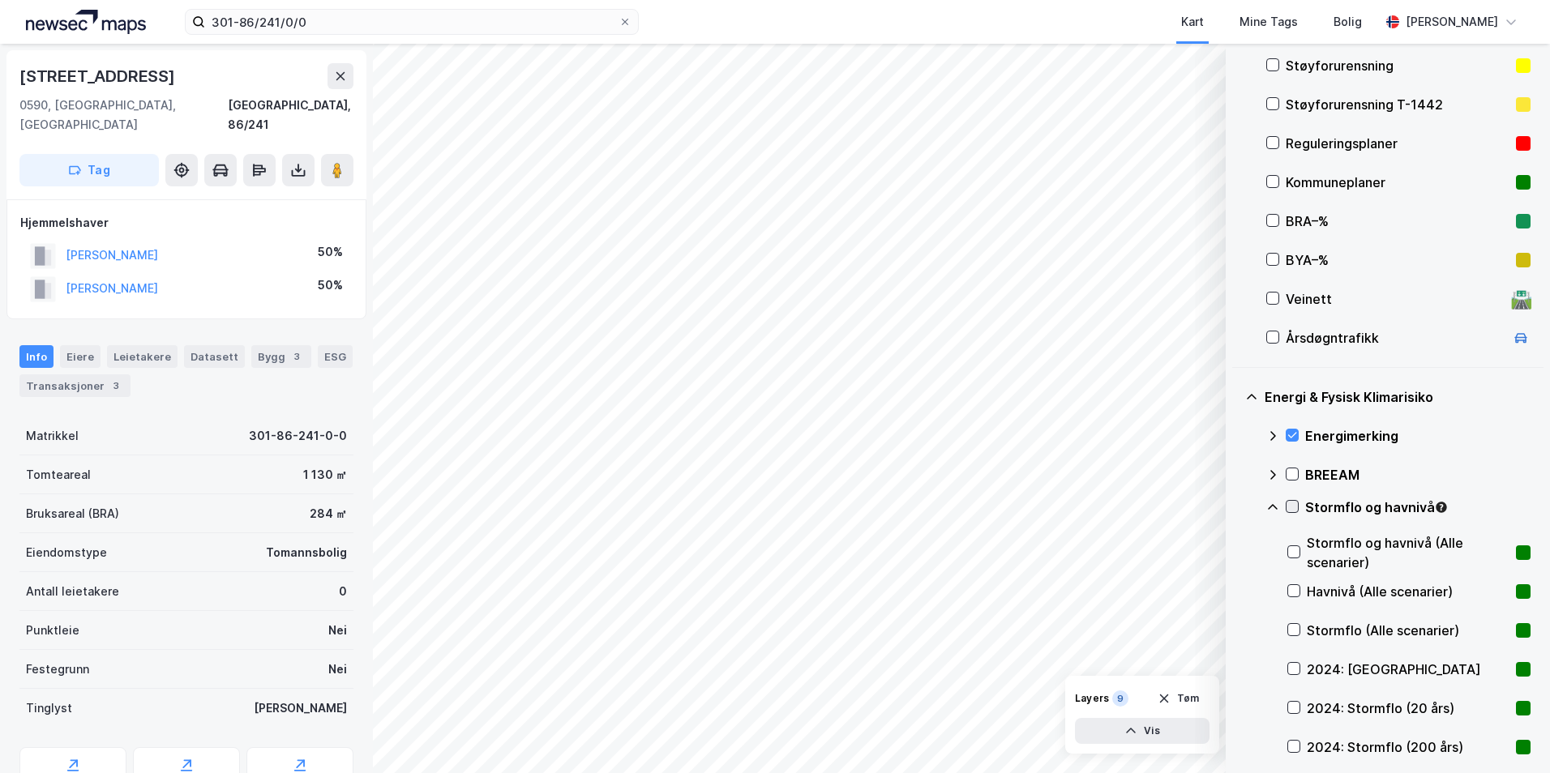
click at [1236, 507] on icon at bounding box center [1292, 507] width 9 height 6
click at [1236, 507] on icon at bounding box center [1273, 507] width 10 height 6
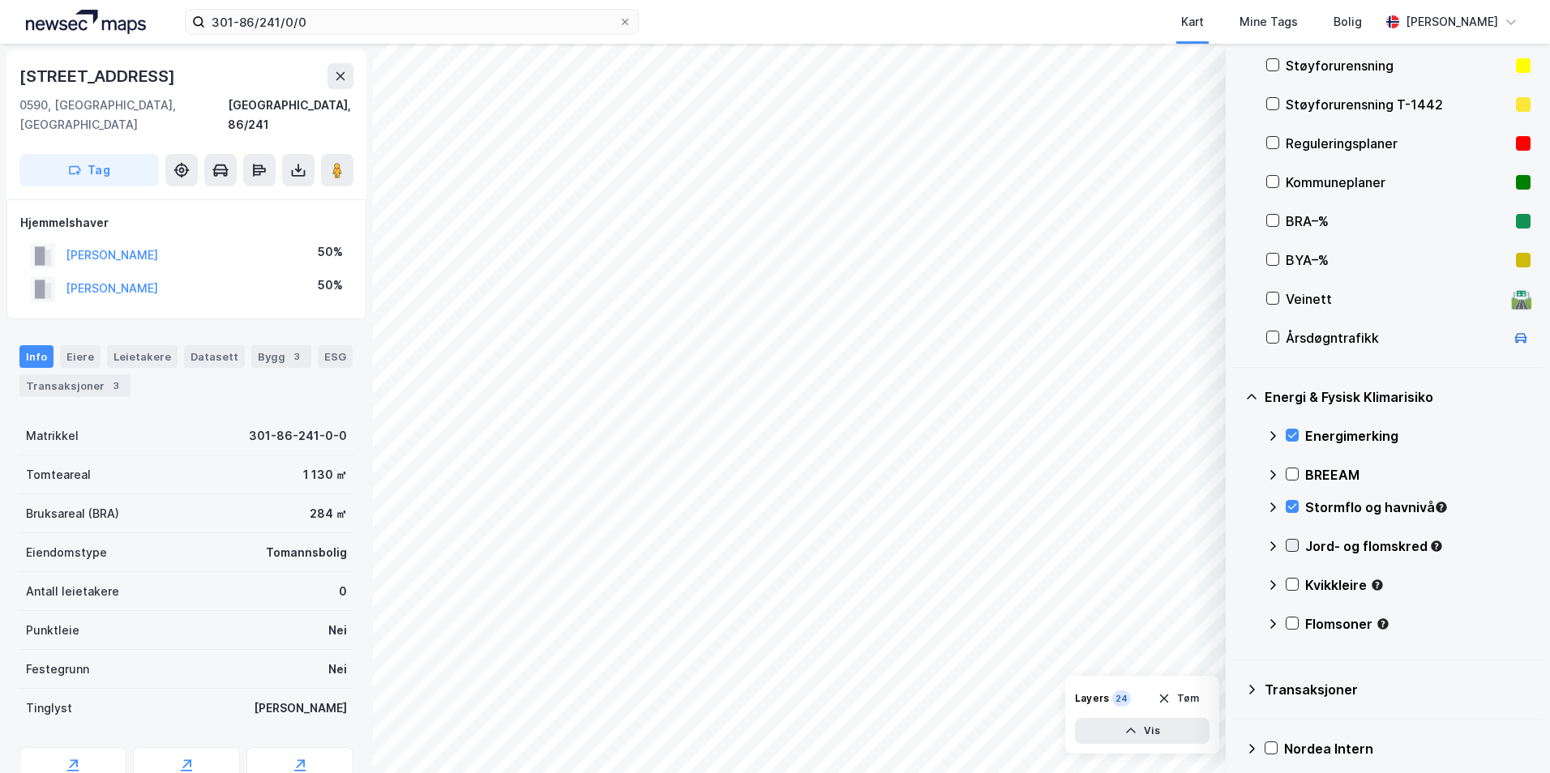
click at [1236, 546] on icon at bounding box center [1291, 545] width 11 height 11
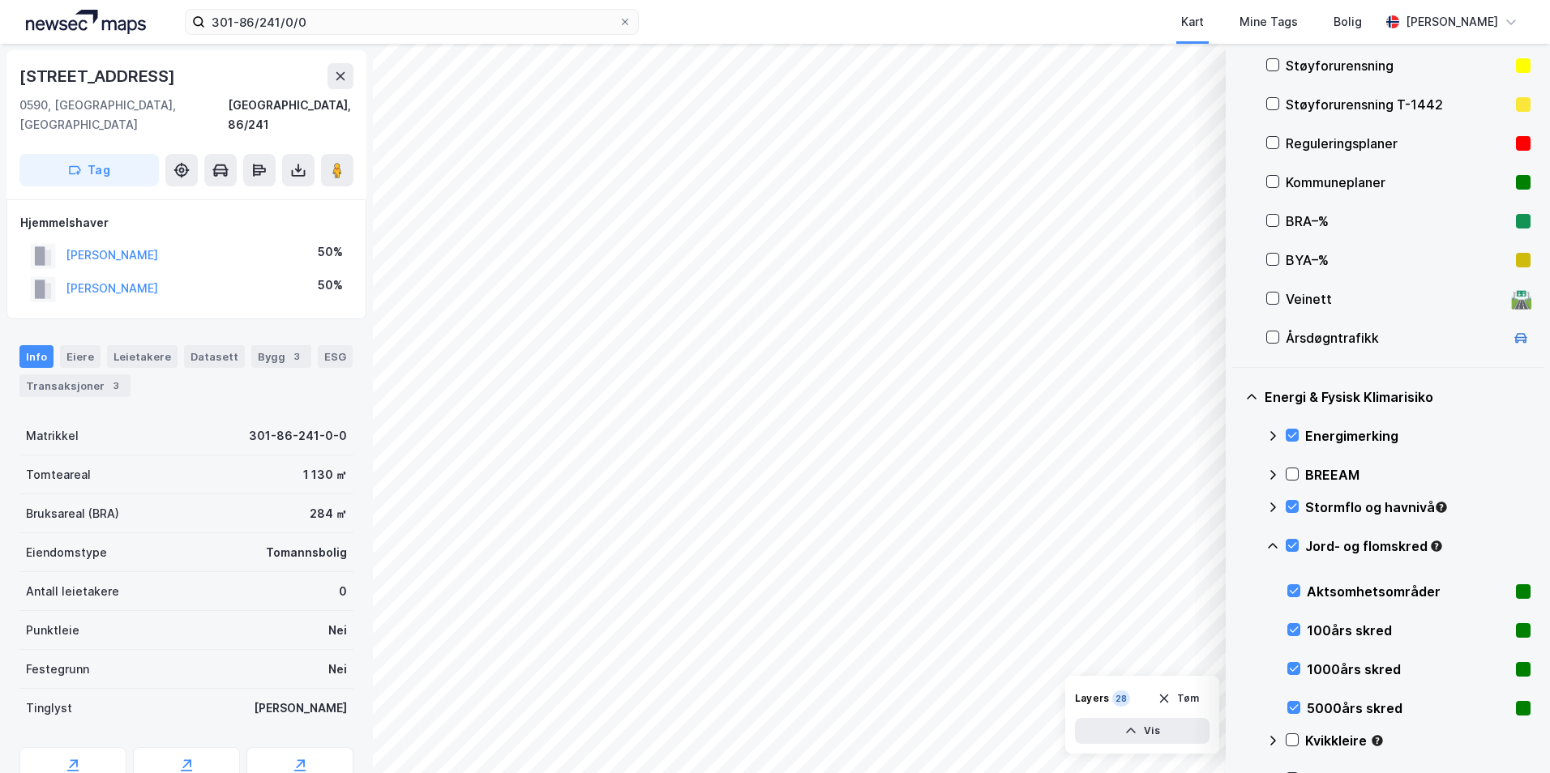
click at [1236, 544] on icon at bounding box center [1273, 546] width 10 height 6
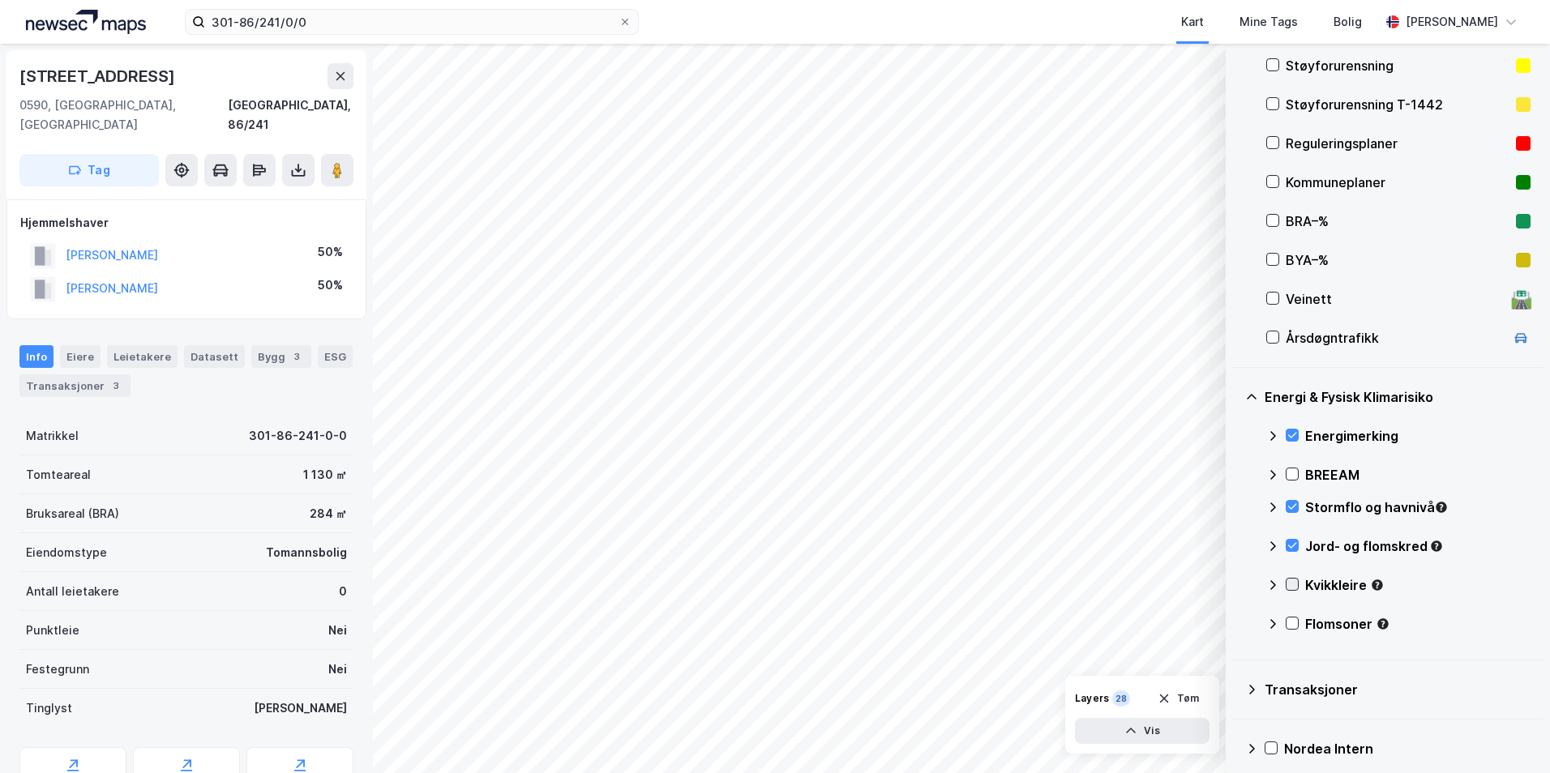
click at [1236, 582] on icon at bounding box center [1291, 584] width 11 height 11
click at [1236, 582] on icon at bounding box center [1272, 585] width 13 height 13
click at [1236, 619] on icon at bounding box center [1291, 623] width 11 height 11
click at [1236, 620] on icon at bounding box center [1272, 624] width 13 height 13
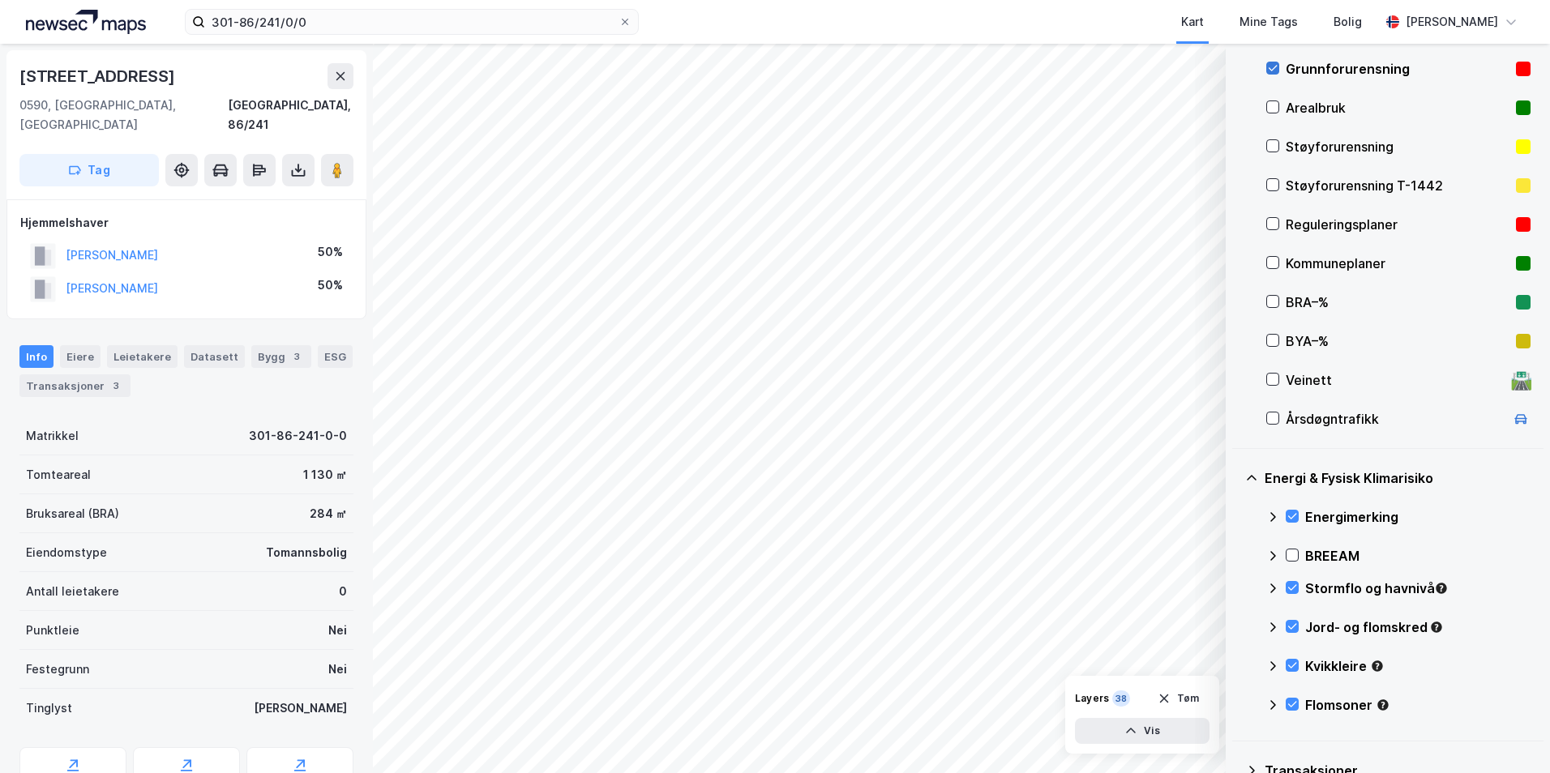
click at [1236, 68] on icon at bounding box center [1272, 67] width 11 height 11
